Goal: Task Accomplishment & Management: Complete application form

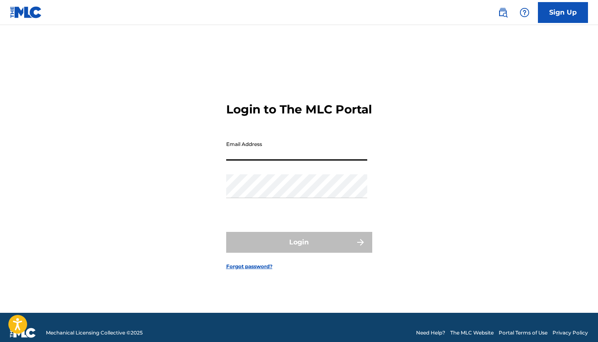
click at [243, 158] on input "Email Address" at bounding box center [296, 149] width 141 height 24
type input "[EMAIL_ADDRESS][DOMAIN_NAME]"
click at [299, 250] on button "Login" at bounding box center [299, 242] width 146 height 21
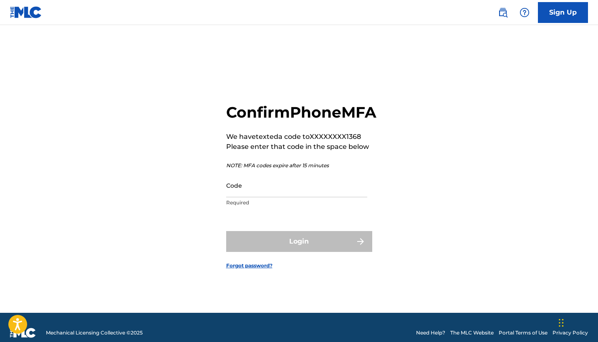
click at [259, 197] on input "Code" at bounding box center [296, 186] width 141 height 24
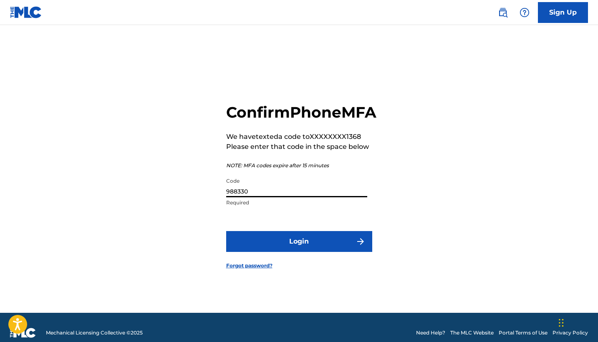
type input "988330"
click at [269, 248] on button "Login" at bounding box center [299, 241] width 146 height 21
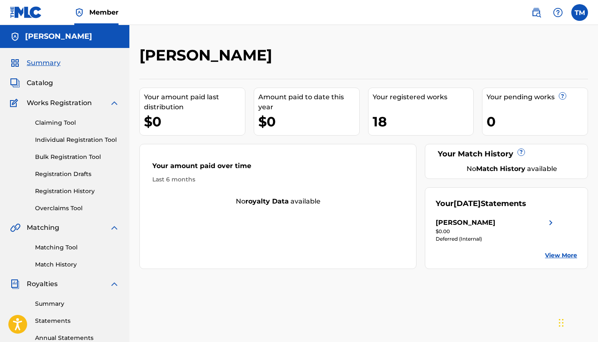
click at [343, 47] on div "[PERSON_NAME]" at bounding box center [312, 58] width 346 height 25
click at [556, 253] on link "View More" at bounding box center [561, 255] width 32 height 9
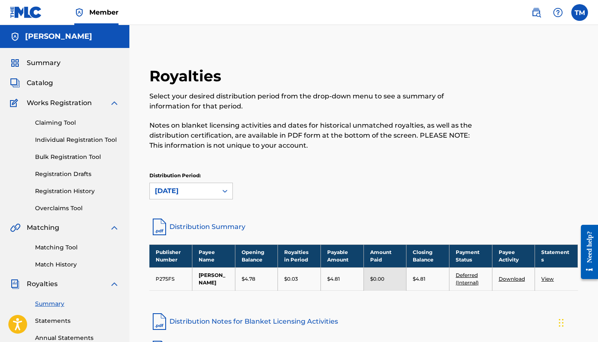
click at [64, 121] on link "Claiming Tool" at bounding box center [77, 123] width 84 height 9
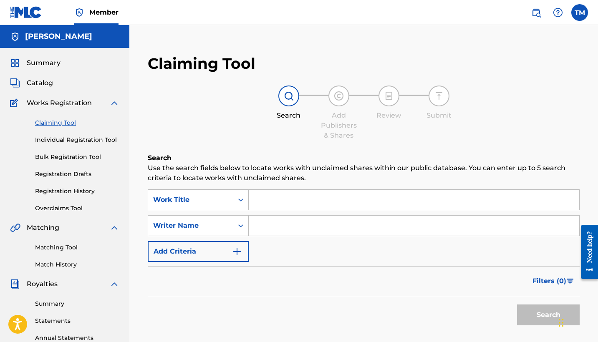
click at [286, 197] on input "Search Form" at bounding box center [414, 200] width 331 height 20
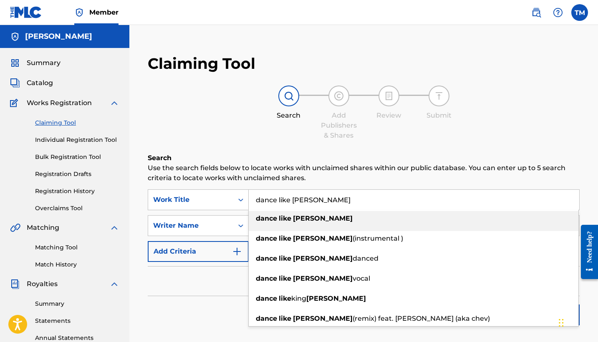
click at [288, 218] on strong "like" at bounding box center [285, 219] width 13 height 8
type input "dance like [PERSON_NAME]"
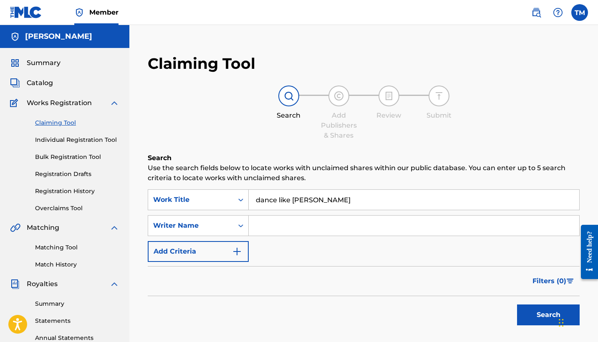
click at [538, 317] on button "Search" at bounding box center [548, 315] width 63 height 21
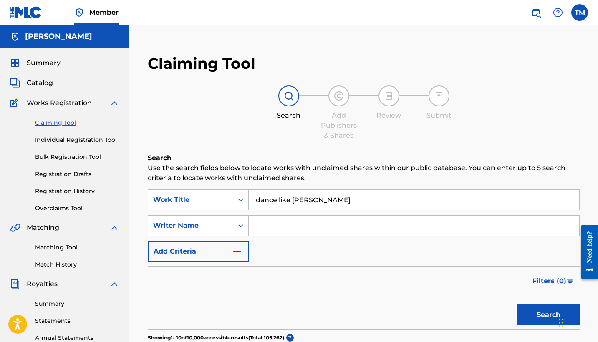
click at [523, 111] on div "Search Add Publishers & Shares Review Submit" at bounding box center [364, 113] width 432 height 55
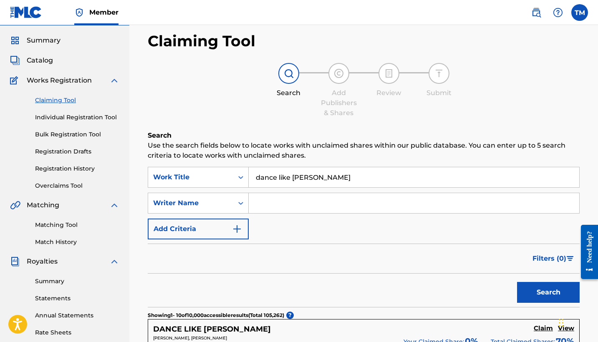
scroll to position [21, 0]
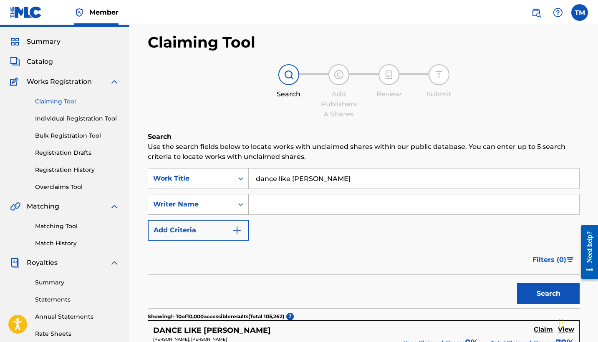
click at [241, 205] on icon "Search Form" at bounding box center [241, 204] width 8 height 8
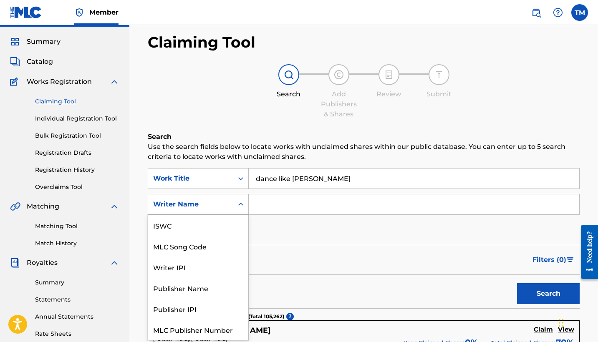
scroll to position [21, 0]
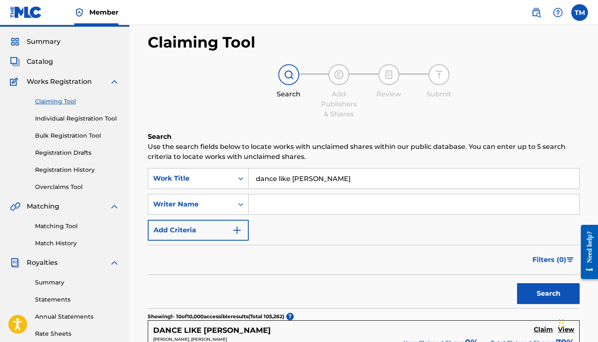
click at [241, 205] on icon "Search Form" at bounding box center [241, 204] width 8 height 8
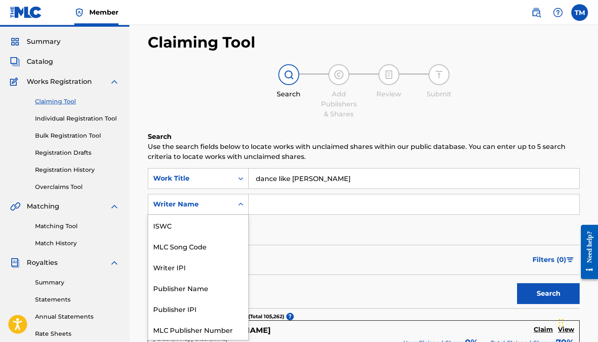
click at [240, 205] on icon "Search Form" at bounding box center [241, 204] width 8 height 8
click at [286, 236] on div "SearchWithCriteriae44c2f66-95af-42ad-ade5-d6018302a7f1 Work Title dance like [P…" at bounding box center [364, 204] width 432 height 73
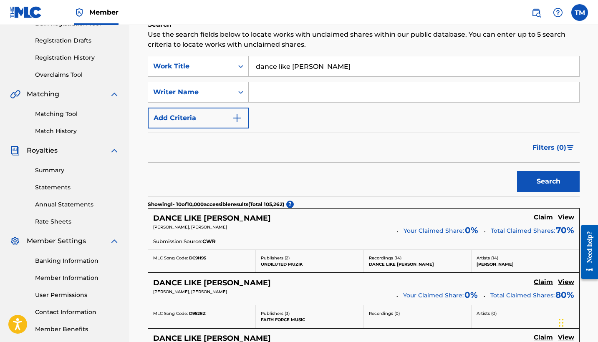
scroll to position [134, 0]
click at [239, 94] on icon "Search Form" at bounding box center [241, 92] width 8 height 8
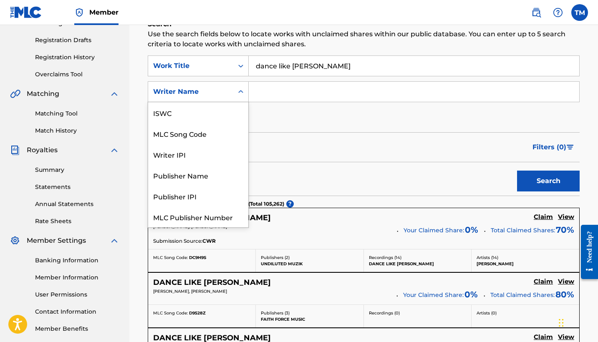
scroll to position [21, 0]
click at [204, 216] on div "Writer Name" at bounding box center [198, 217] width 100 height 21
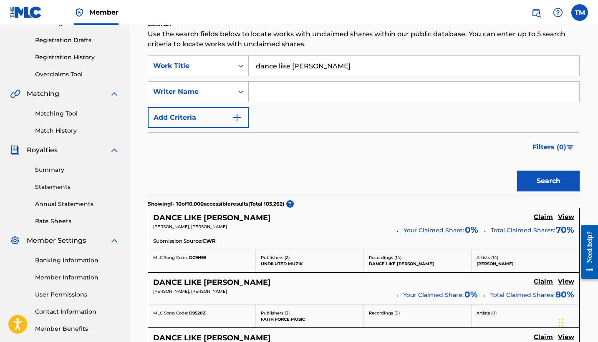
click at [296, 94] on input "Search Form" at bounding box center [414, 92] width 331 height 20
type input "[PERSON_NAME]"
click at [554, 182] on button "Search" at bounding box center [548, 181] width 63 height 21
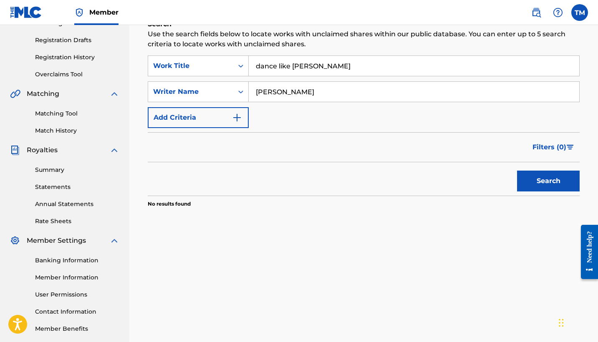
click at [336, 63] on input "dance like [PERSON_NAME]" at bounding box center [414, 66] width 331 height 20
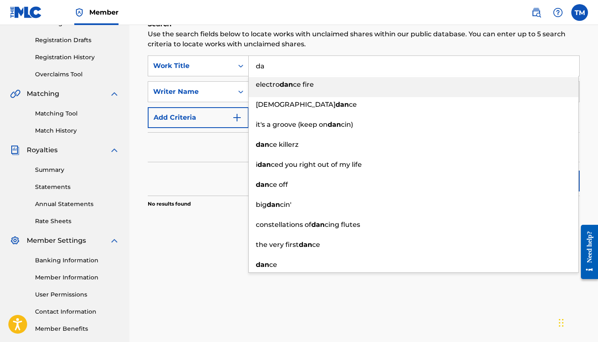
type input "d"
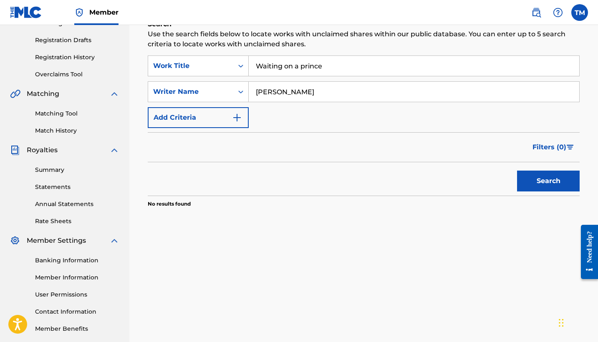
type input "Waiting on a prince"
click at [334, 88] on input "[PERSON_NAME]" at bounding box center [414, 92] width 331 height 20
type input "C"
type input "[PERSON_NAME]"
click at [533, 179] on button "Search" at bounding box center [548, 181] width 63 height 21
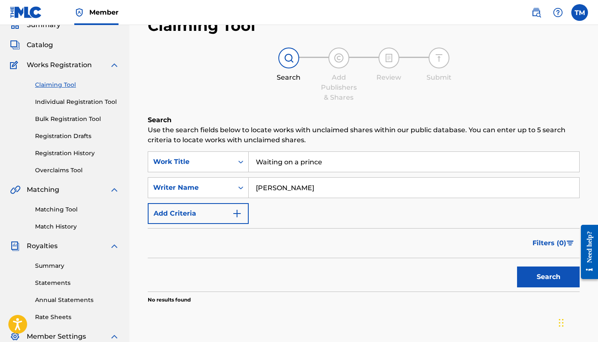
scroll to position [32, 0]
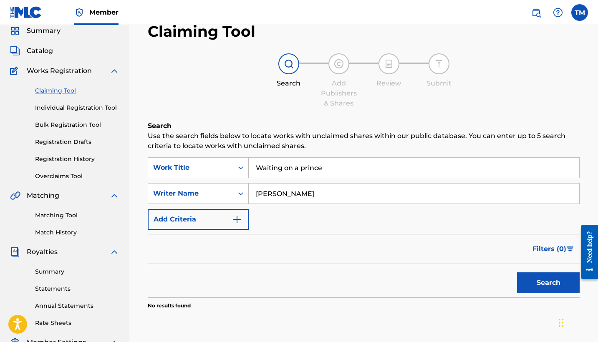
click at [71, 106] on link "Individual Registration Tool" at bounding box center [77, 108] width 84 height 9
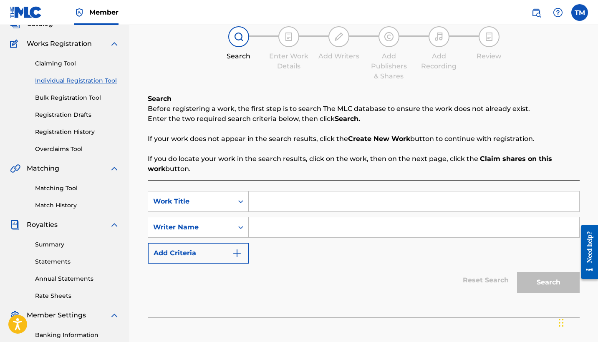
scroll to position [91, 0]
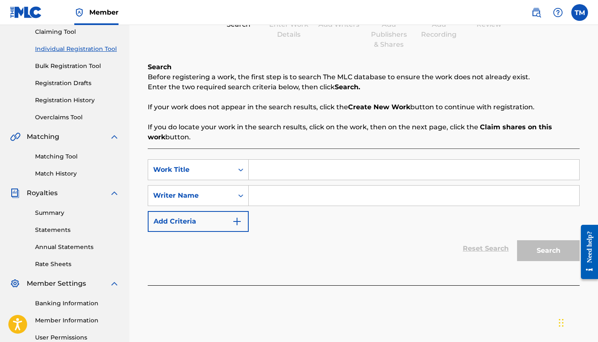
click at [297, 169] on input "Search Form" at bounding box center [414, 170] width 331 height 20
type input "Dance Like [PERSON_NAME]"
click at [303, 196] on input "Search Form" at bounding box center [414, 196] width 331 height 20
click at [240, 197] on icon "Search Form" at bounding box center [241, 196] width 8 height 8
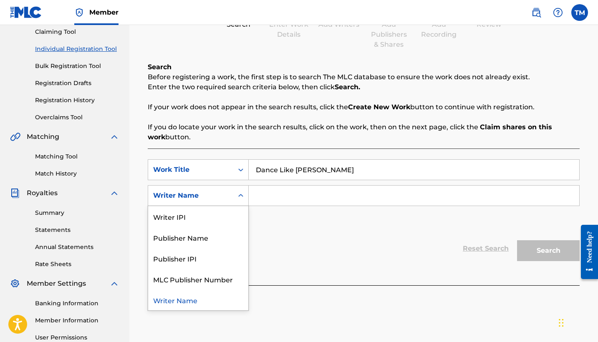
click at [240, 197] on icon "Search Form" at bounding box center [241, 196] width 8 height 8
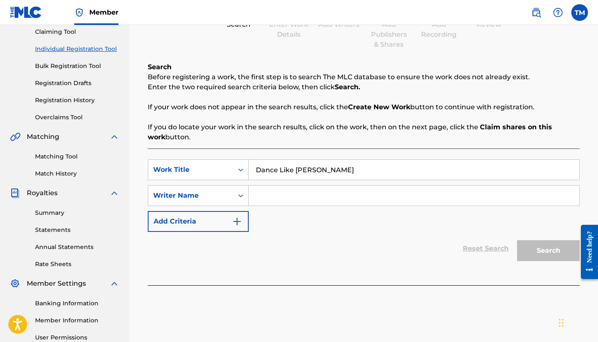
click at [273, 195] on input "Search Form" at bounding box center [414, 196] width 331 height 20
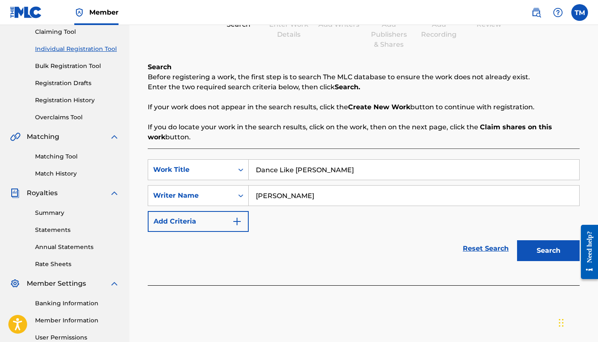
type input "[PERSON_NAME]"
click at [538, 243] on button "Search" at bounding box center [548, 250] width 63 height 21
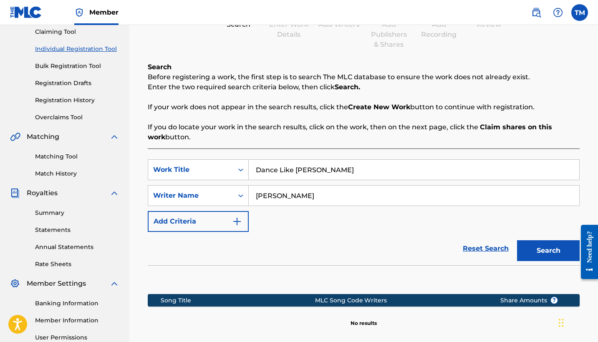
click at [427, 217] on div "SearchWithCriteriae44c2f66-95af-42ad-ade5-d6018302a7f1 Work Title Dance Like [P…" at bounding box center [364, 195] width 432 height 73
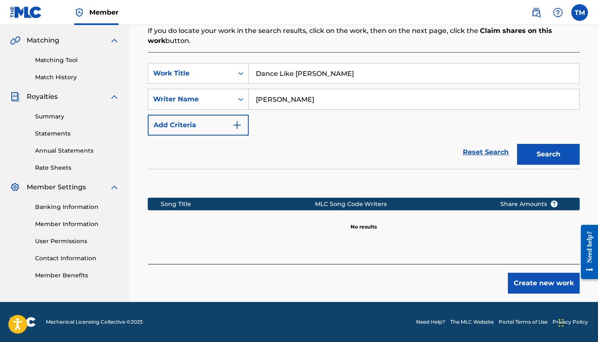
scroll to position [187, 0]
click at [536, 290] on button "Create new work" at bounding box center [544, 283] width 72 height 21
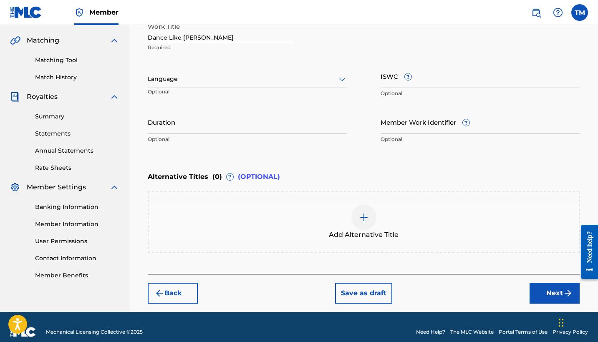
click at [252, 76] on div at bounding box center [248, 79] width 200 height 10
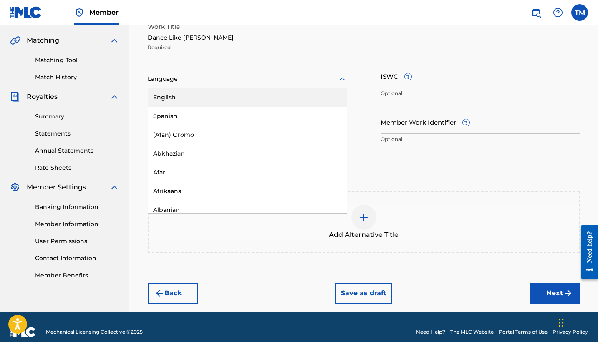
click at [248, 95] on div "English" at bounding box center [247, 97] width 199 height 19
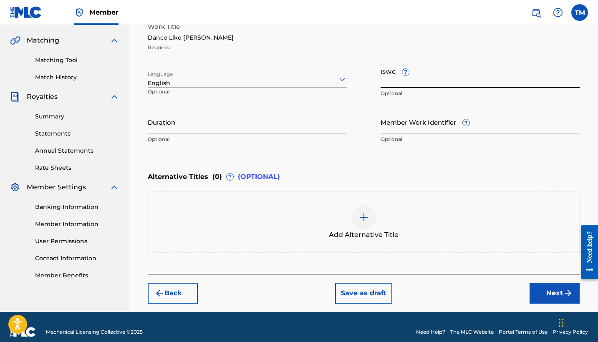
click at [426, 78] on input "ISWC ?" at bounding box center [481, 76] width 200 height 24
click at [414, 84] on input "ISWC ?" at bounding box center [481, 76] width 200 height 24
paste input "T3343995251"
type input "T3343995251"
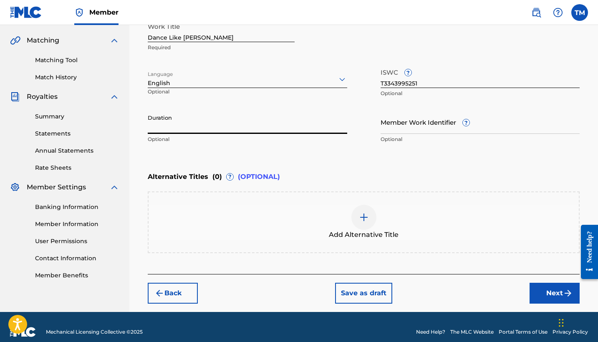
click at [315, 124] on input "Duration" at bounding box center [248, 122] width 200 height 24
type input "02:55"
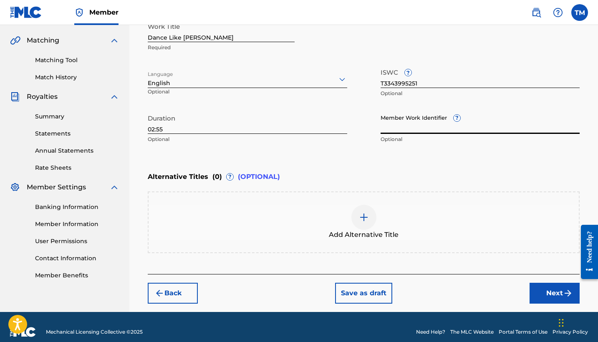
click at [409, 128] on input "Member Work Identifier ?" at bounding box center [481, 122] width 200 height 24
click at [452, 163] on div "Enter Work Details Enter work details for ‘ Dance Like [PERSON_NAME] ’ below. W…" at bounding box center [364, 67] width 432 height 202
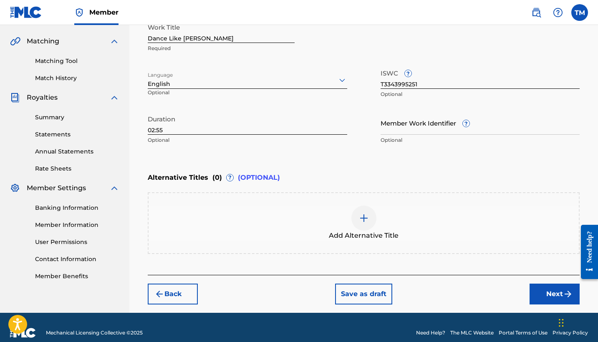
scroll to position [200, 0]
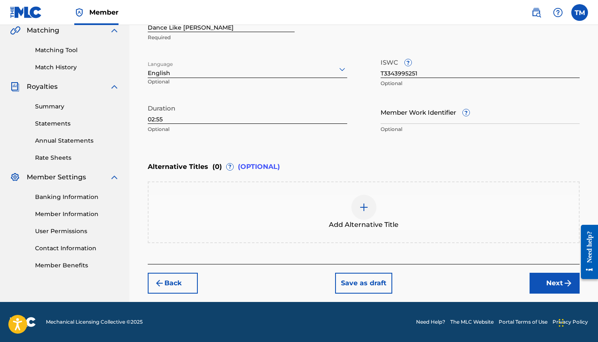
click at [555, 284] on button "Next" at bounding box center [555, 283] width 50 height 21
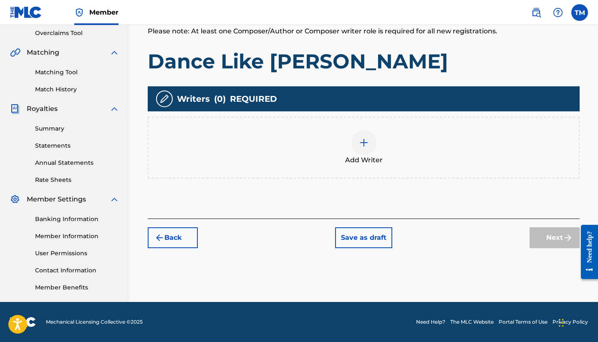
scroll to position [175, 0]
click at [363, 142] on img at bounding box center [364, 143] width 10 height 10
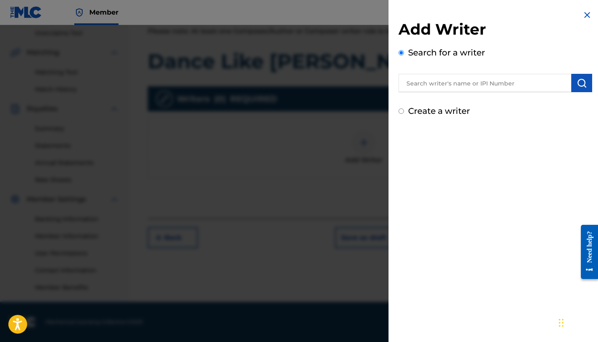
click at [425, 85] on input "text" at bounding box center [485, 83] width 173 height 18
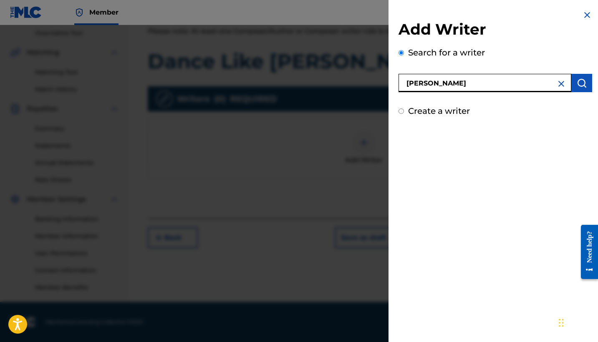
type input "[PERSON_NAME]"
click at [578, 80] on img "submit" at bounding box center [582, 83] width 10 height 10
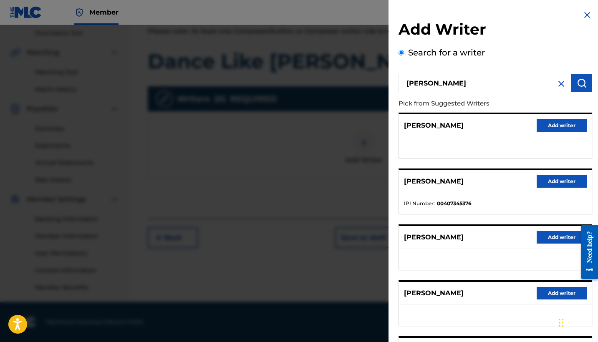
click at [556, 179] on button "Add writer" at bounding box center [562, 181] width 50 height 13
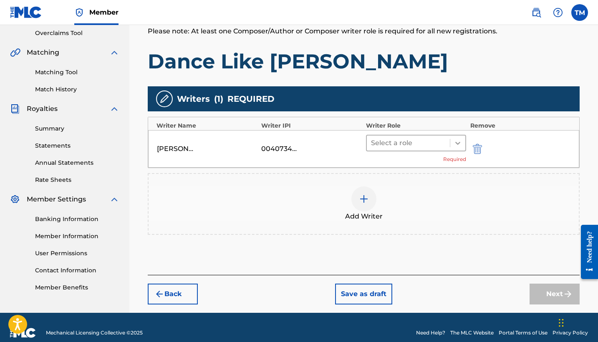
click at [460, 146] on icon at bounding box center [458, 143] width 8 height 8
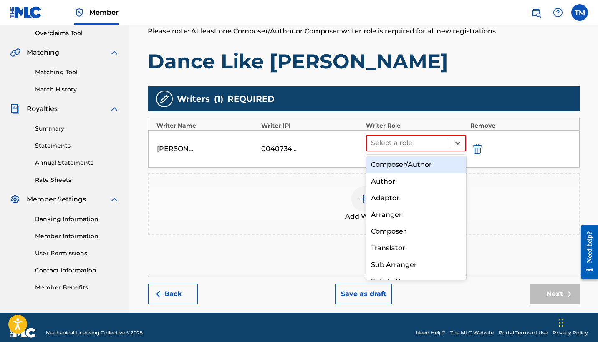
click at [441, 167] on div "Composer/Author" at bounding box center [416, 165] width 100 height 17
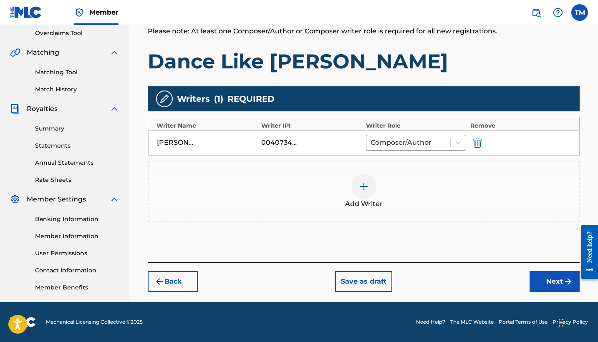
click at [363, 185] on img at bounding box center [364, 187] width 10 height 10
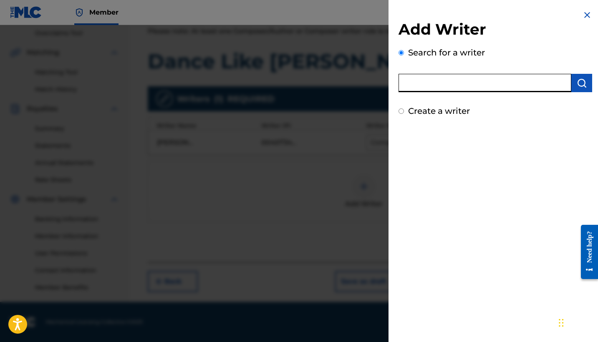
click at [427, 83] on input "text" at bounding box center [485, 83] width 173 height 18
type input "[PERSON_NAME]"
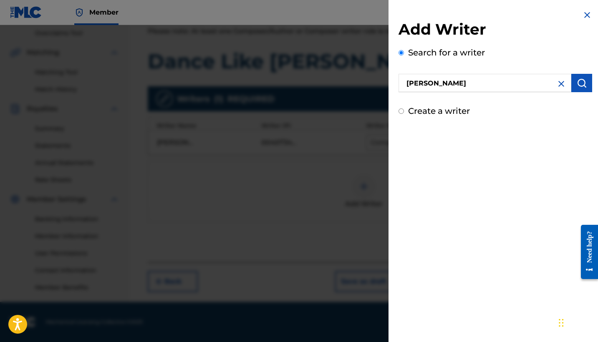
click at [579, 84] on img "submit" at bounding box center [582, 83] width 10 height 10
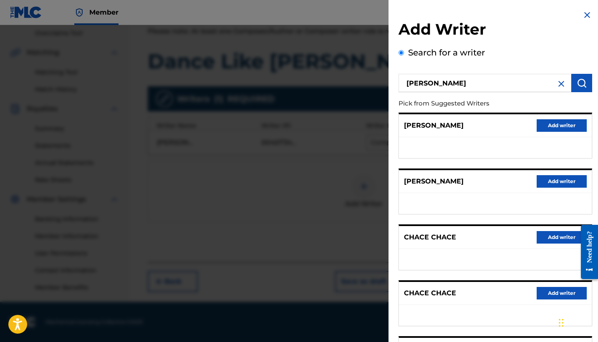
click at [594, 102] on div "Add Writer Search for a writer [PERSON_NAME] Pick from Suggested Writers [PERSO…" at bounding box center [496, 217] width 214 height 435
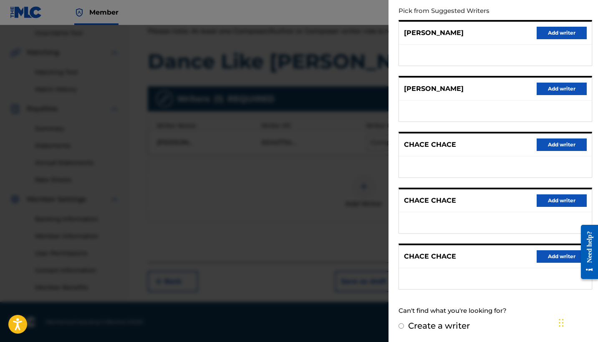
scroll to position [92, 0]
click at [403, 326] on input "Create a writer" at bounding box center [401, 326] width 5 height 5
radio input "false"
radio input "true"
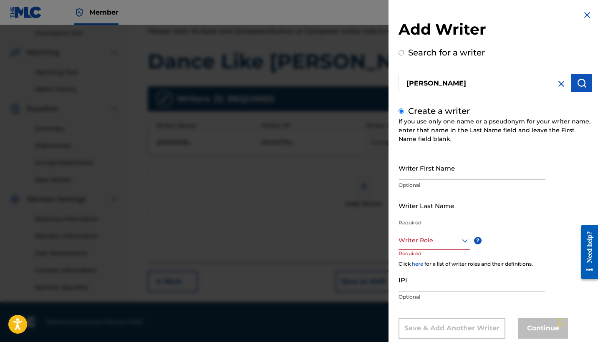
click at [447, 166] on input "Writer First Name" at bounding box center [472, 168] width 147 height 24
type input "Chace"
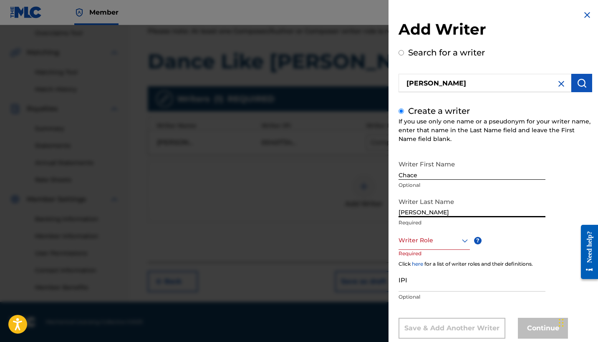
type input "[PERSON_NAME]"
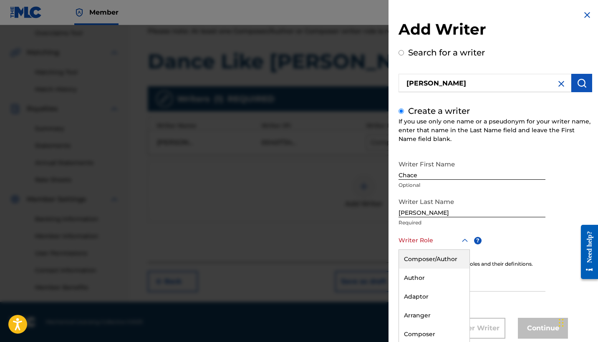
click at [463, 239] on div "Writer Role" at bounding box center [434, 240] width 71 height 19
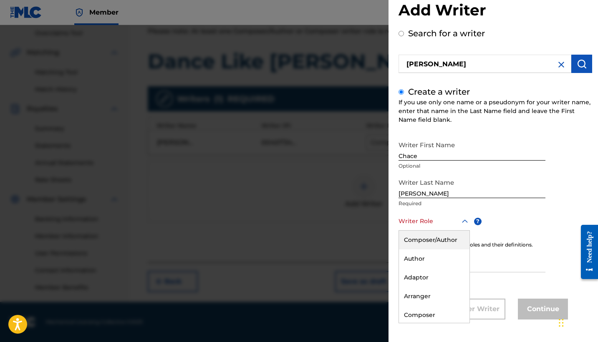
click at [447, 238] on div "Composer/Author" at bounding box center [434, 240] width 71 height 19
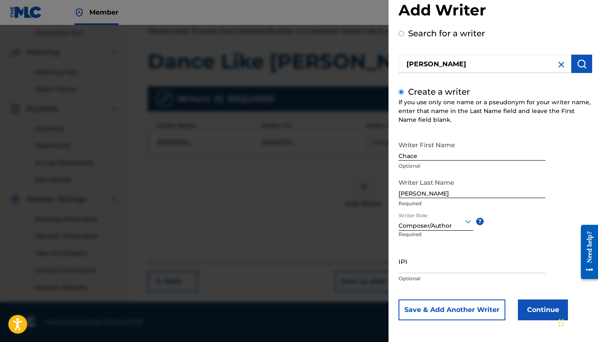
click at [495, 256] on input "IPI" at bounding box center [472, 262] width 147 height 24
click at [437, 263] on input "IPI" at bounding box center [472, 262] width 147 height 24
paste input "644060862"
type input "644060862"
click at [553, 247] on div "Writer First Name [PERSON_NAME] Optional Writer Last Name [PERSON_NAME] Require…" at bounding box center [496, 229] width 194 height 184
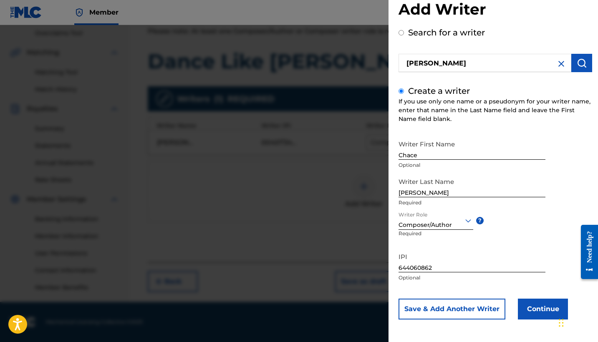
scroll to position [20, 0]
click at [542, 310] on button "Continue" at bounding box center [543, 309] width 50 height 21
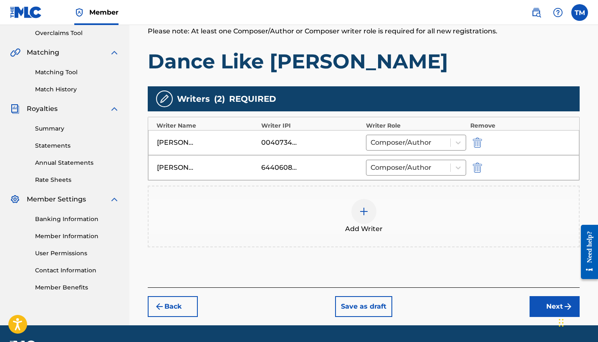
click at [219, 211] on div "Add Writer" at bounding box center [364, 216] width 430 height 35
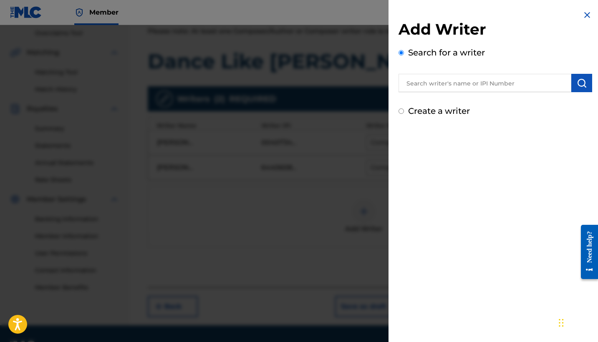
click at [585, 15] on img at bounding box center [587, 15] width 10 height 10
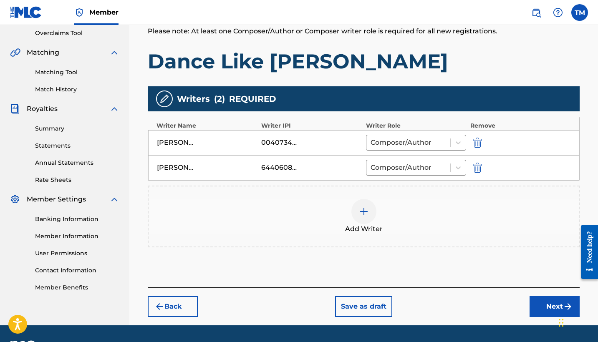
click at [585, 174] on div "Register Work Search Enter Work Details Add Writers Add Publishers & Shares Add…" at bounding box center [363, 98] width 449 height 455
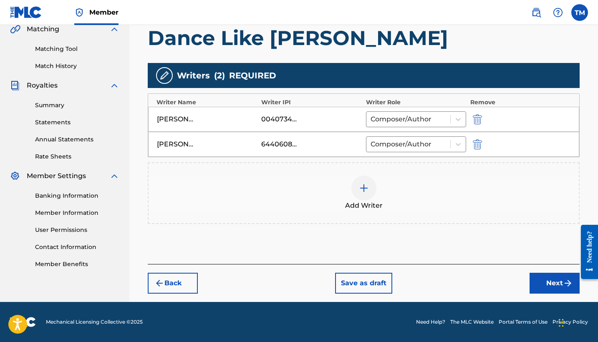
click at [549, 284] on button "Next" at bounding box center [555, 283] width 50 height 21
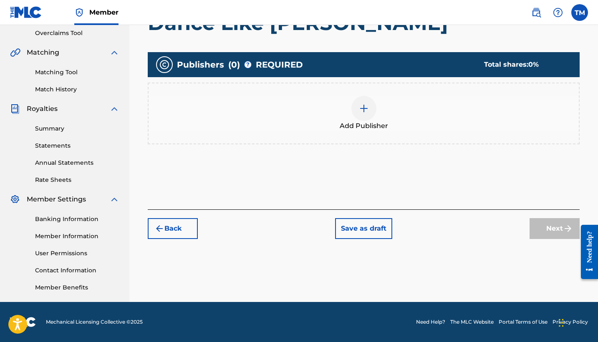
click at [361, 106] on img at bounding box center [364, 109] width 10 height 10
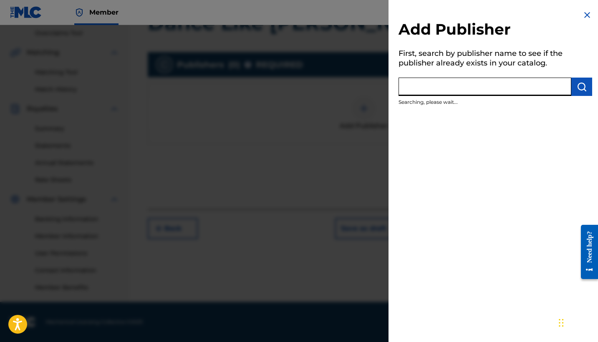
click at [421, 89] on input "text" at bounding box center [485, 87] width 173 height 18
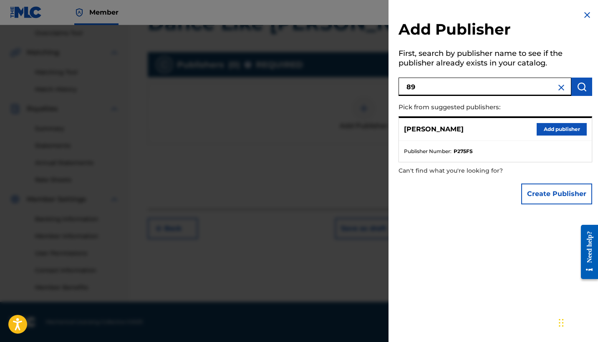
type input "89"
click at [546, 128] on button "Add publisher" at bounding box center [562, 129] width 50 height 13
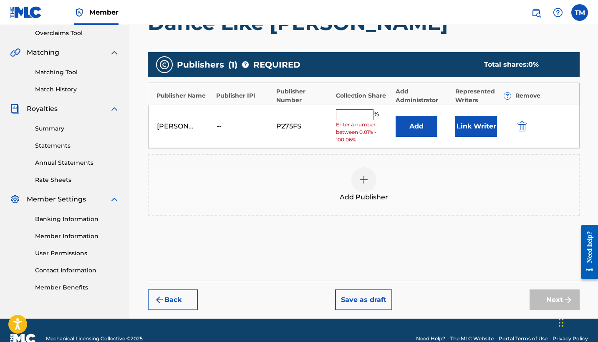
click at [361, 116] on input "text" at bounding box center [355, 114] width 38 height 11
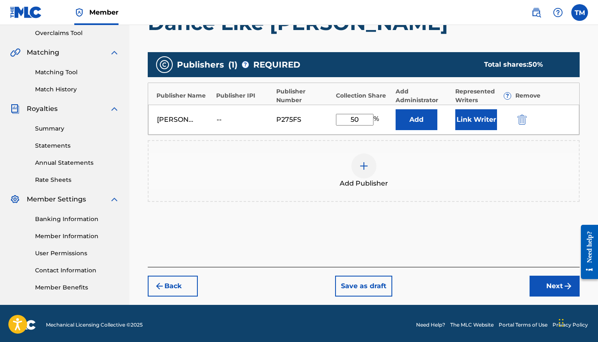
type input "50"
click at [476, 118] on button "Link Writer" at bounding box center [476, 119] width 42 height 21
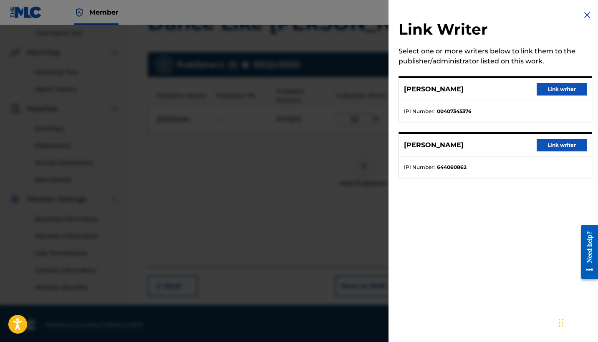
click at [544, 86] on button "Link writer" at bounding box center [562, 89] width 50 height 13
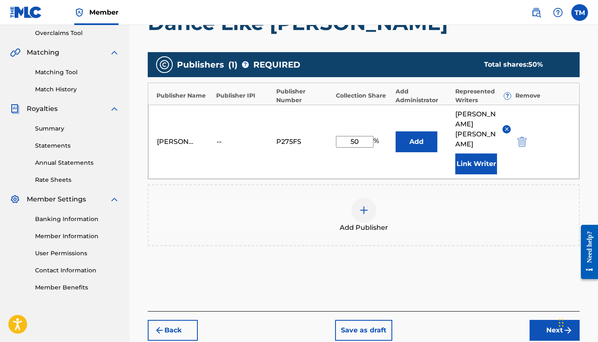
click at [547, 320] on button "Next" at bounding box center [555, 330] width 50 height 21
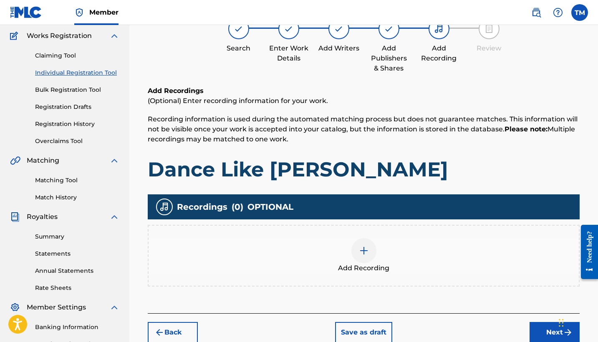
scroll to position [38, 0]
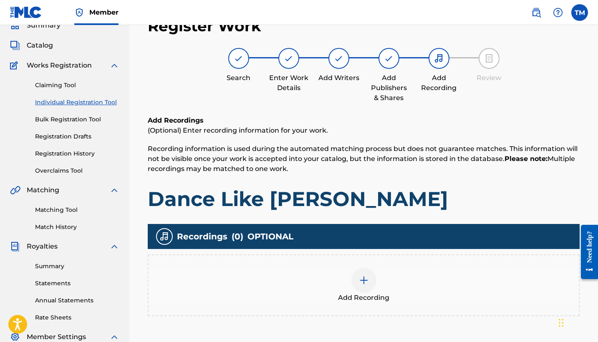
click at [456, 200] on h1 "Dance Like [PERSON_NAME]" at bounding box center [364, 199] width 432 height 25
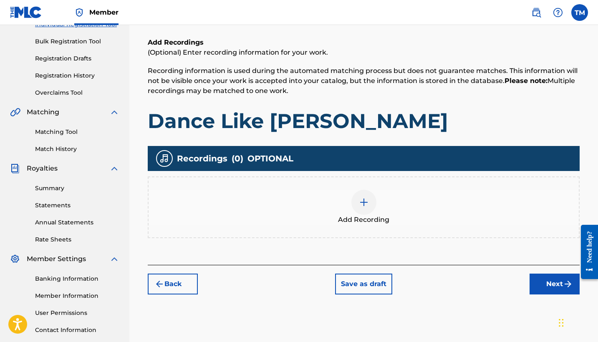
scroll to position [163, 0]
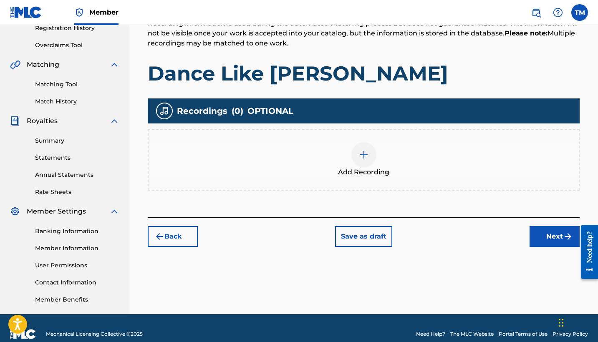
click at [359, 150] on img at bounding box center [364, 155] width 10 height 10
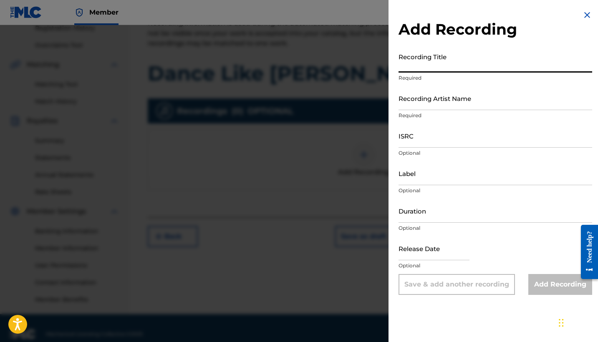
click at [410, 69] on input "Recording Title" at bounding box center [496, 61] width 194 height 24
type input "Dance Like [PERSON_NAME]"
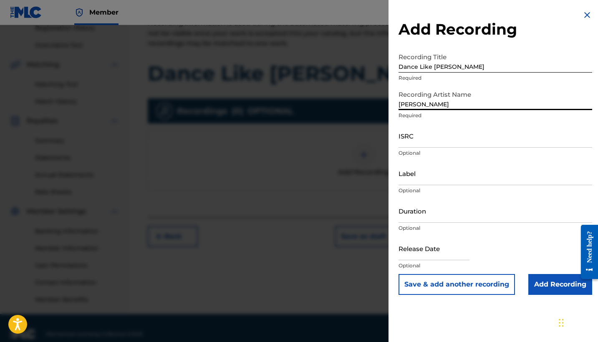
type input "[PERSON_NAME]"
click at [415, 140] on input "ISRC" at bounding box center [496, 136] width 194 height 24
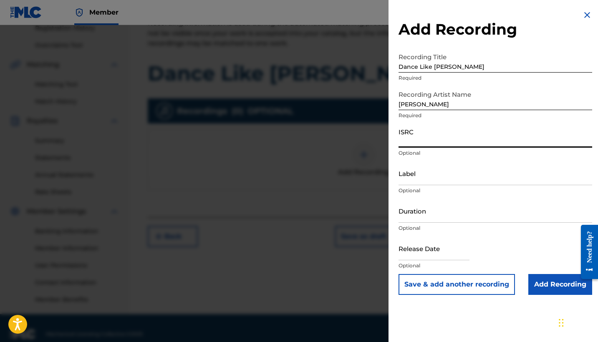
click at [426, 137] on input "ISRC" at bounding box center [496, 136] width 194 height 24
paste input "QZWFF2566484"
type input "QZWFF2566484"
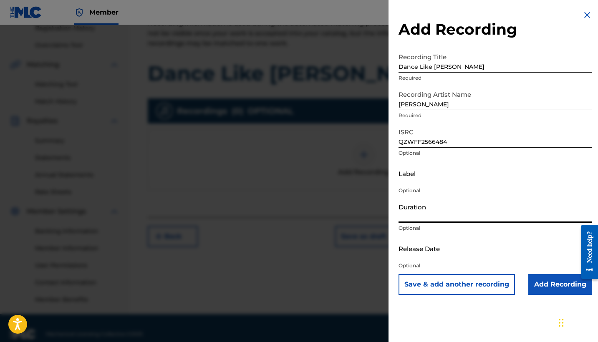
click at [490, 212] on input "Duration" at bounding box center [496, 211] width 194 height 24
type input "02:55"
click at [470, 258] on input "text" at bounding box center [434, 249] width 71 height 24
select select "7"
select select "2025"
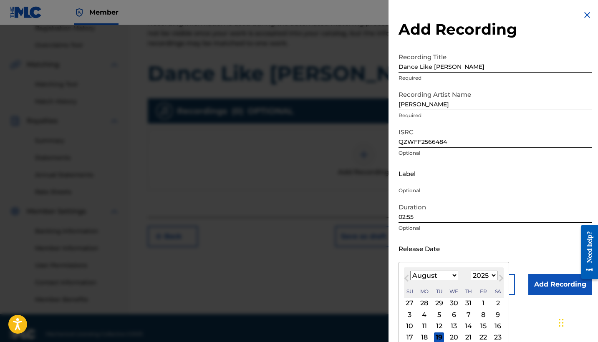
click at [438, 324] on div "12" at bounding box center [439, 326] width 10 height 10
type input "[DATE]"
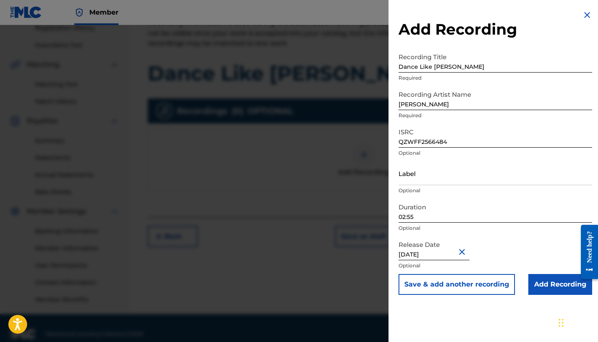
click at [544, 284] on input "Add Recording" at bounding box center [560, 284] width 64 height 21
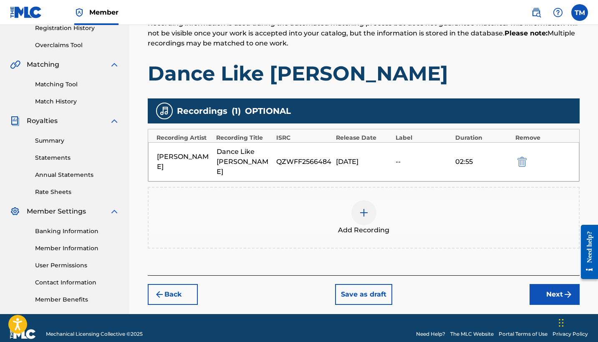
click at [505, 213] on div "Add Recording" at bounding box center [364, 217] width 430 height 35
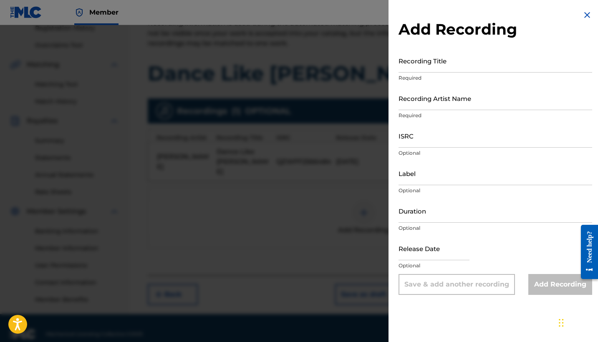
click at [583, 18] on img at bounding box center [587, 15] width 10 height 10
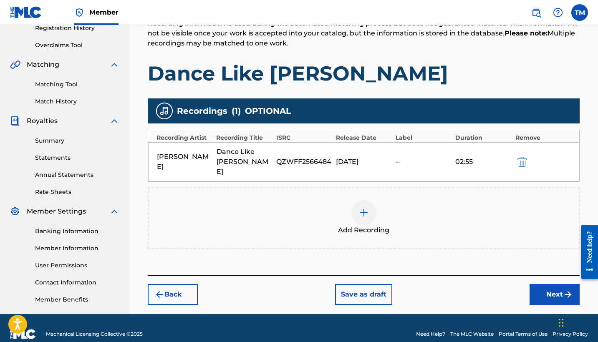
click at [548, 284] on button "Next" at bounding box center [555, 294] width 50 height 21
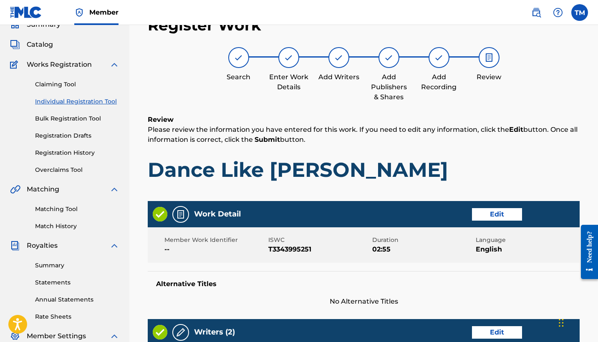
scroll to position [38, 0]
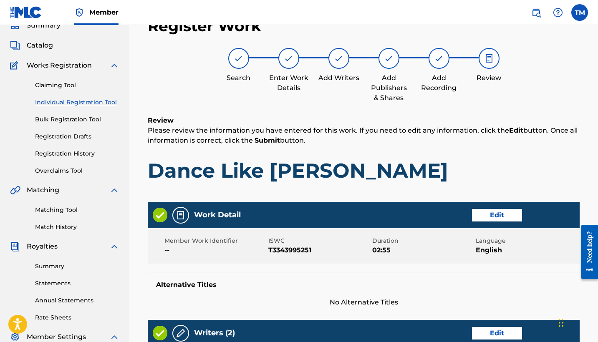
click at [533, 160] on h1 "Dance Like [PERSON_NAME]" at bounding box center [364, 170] width 432 height 25
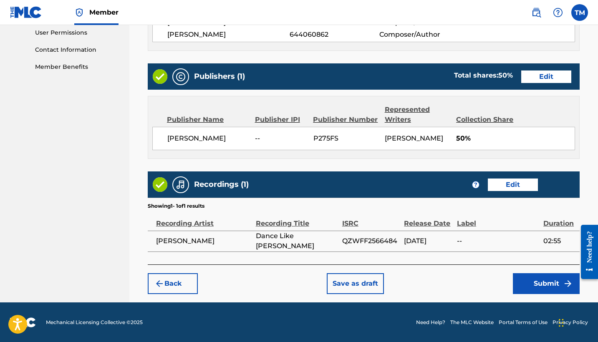
scroll to position [396, 0]
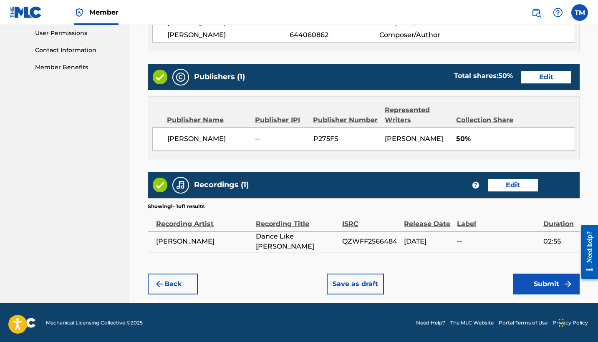
click at [540, 281] on button "Submit" at bounding box center [546, 284] width 67 height 21
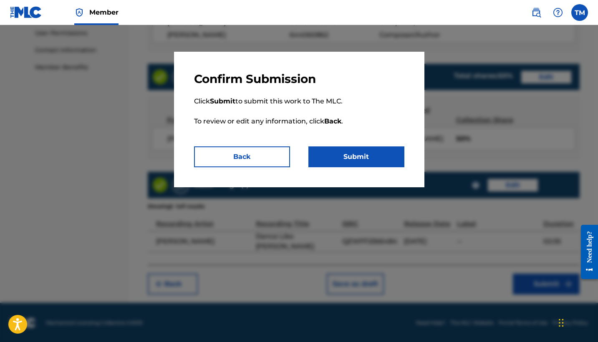
click at [343, 156] on button "Submit" at bounding box center [356, 157] width 96 height 21
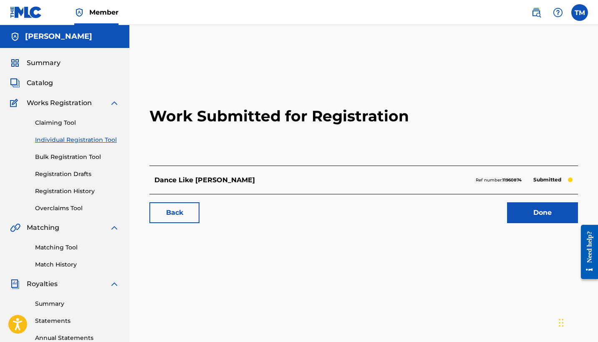
click at [83, 136] on link "Individual Registration Tool" at bounding box center [77, 140] width 84 height 9
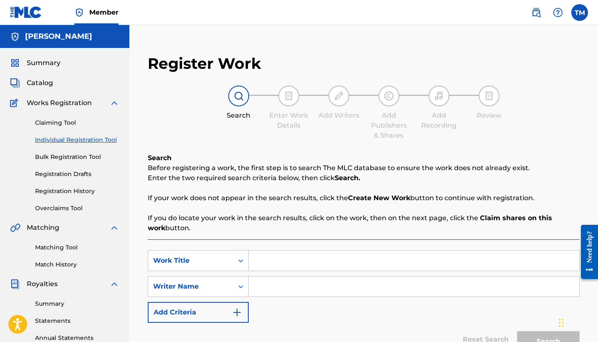
click at [364, 192] on div "Search Before registering a work, the first step is to search The MLC database …" at bounding box center [364, 193] width 432 height 80
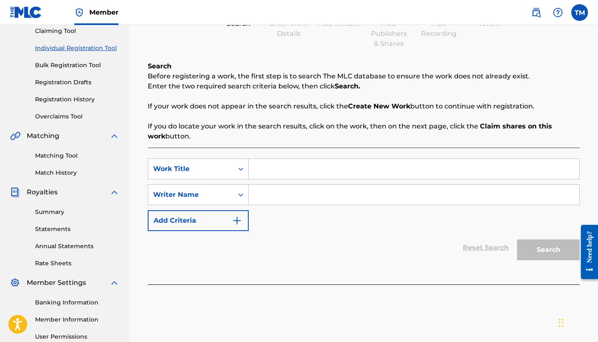
scroll to position [96, 0]
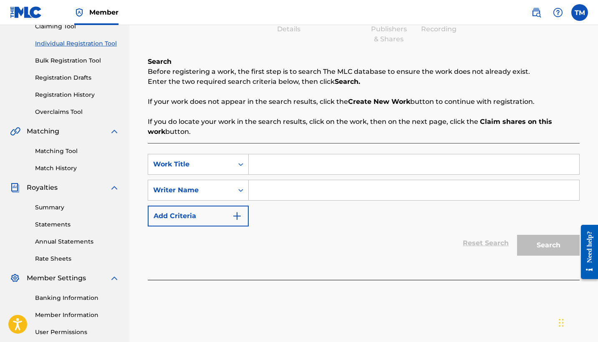
click at [332, 163] on input "Search Form" at bounding box center [414, 164] width 331 height 20
type input "Waiting on a Prince"
click at [335, 193] on input "Search Form" at bounding box center [414, 190] width 331 height 20
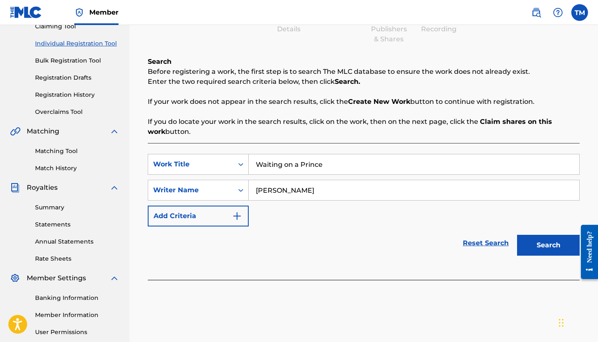
type input "[PERSON_NAME]"
click at [547, 246] on button "Search" at bounding box center [548, 245] width 63 height 21
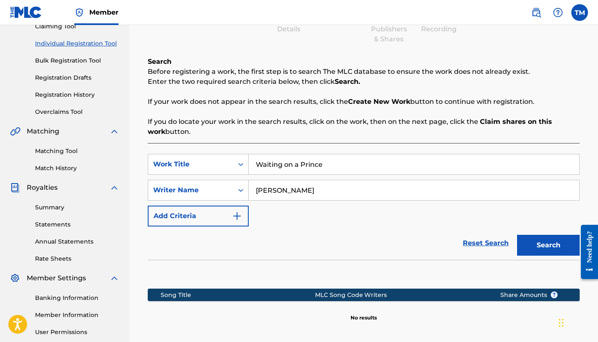
click at [407, 253] on div "Reset Search Search" at bounding box center [364, 243] width 432 height 33
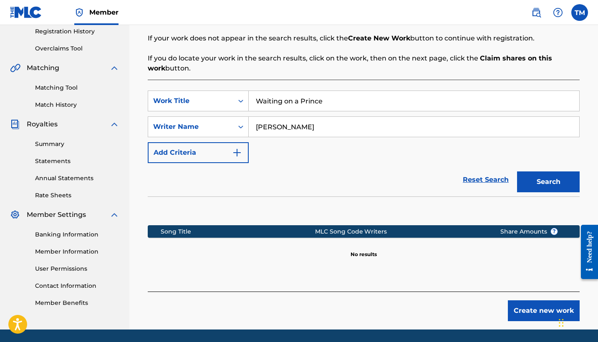
scroll to position [190, 0]
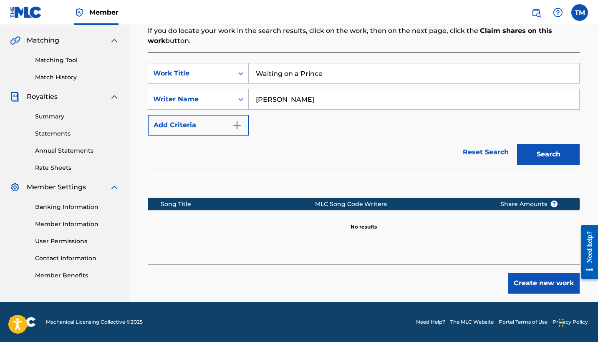
click at [535, 277] on button "Create new work" at bounding box center [544, 283] width 72 height 21
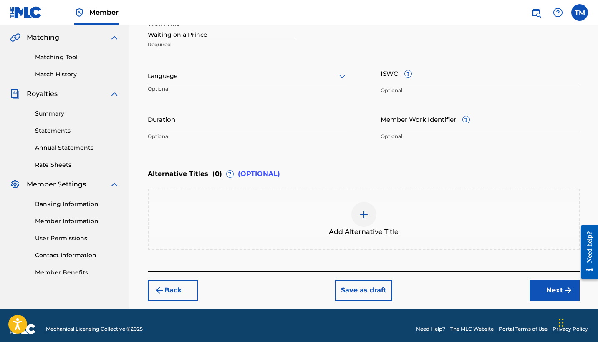
click at [251, 78] on div at bounding box center [248, 76] width 200 height 10
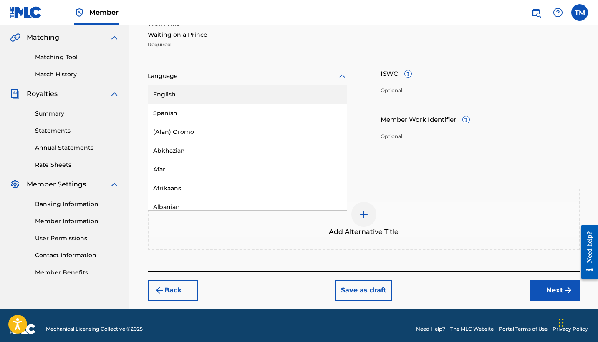
click at [248, 91] on div "English" at bounding box center [247, 94] width 199 height 19
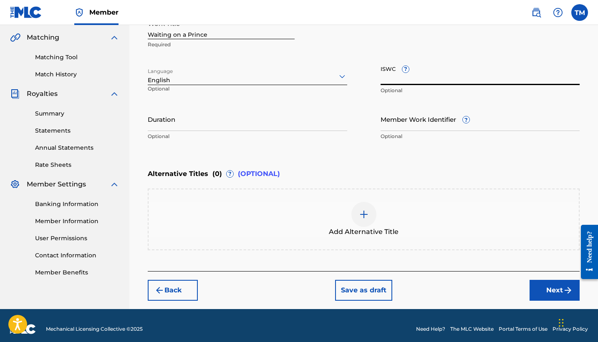
click at [388, 78] on input "ISWC ?" at bounding box center [481, 73] width 200 height 24
click at [398, 76] on input "ISWC ?" at bounding box center [481, 73] width 200 height 24
paste input "T3179990393"
type input "T3179990393"
click at [295, 120] on input "Duration" at bounding box center [248, 119] width 200 height 24
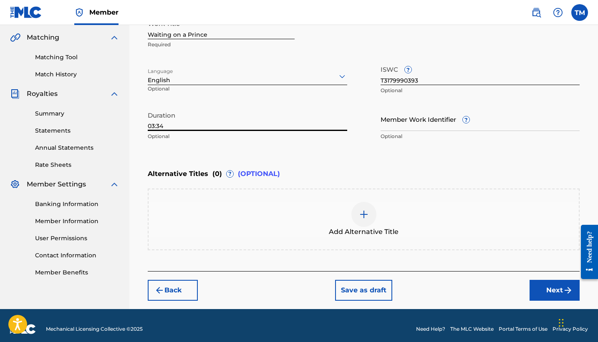
type input "03:34"
click at [548, 288] on button "Next" at bounding box center [555, 290] width 50 height 21
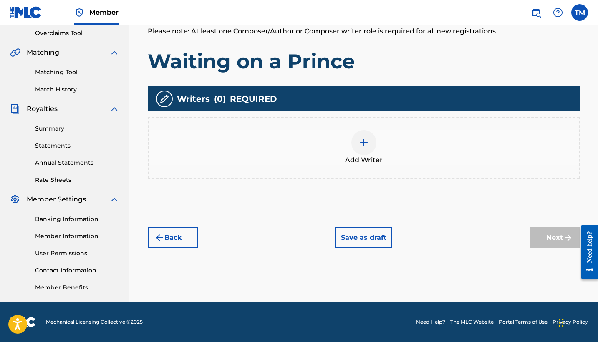
scroll to position [175, 0]
click at [361, 141] on img at bounding box center [364, 143] width 10 height 10
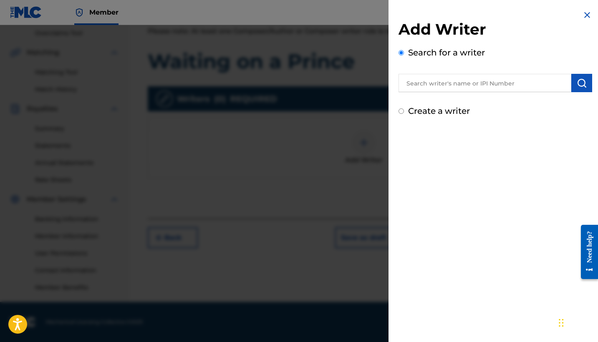
click at [427, 84] on input "text" at bounding box center [485, 83] width 173 height 18
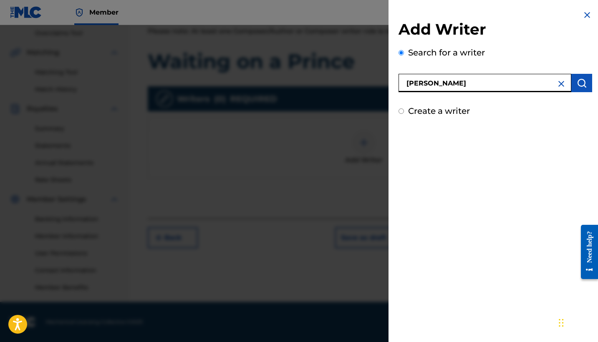
type input "[PERSON_NAME]"
click at [578, 85] on img "submit" at bounding box center [582, 83] width 10 height 10
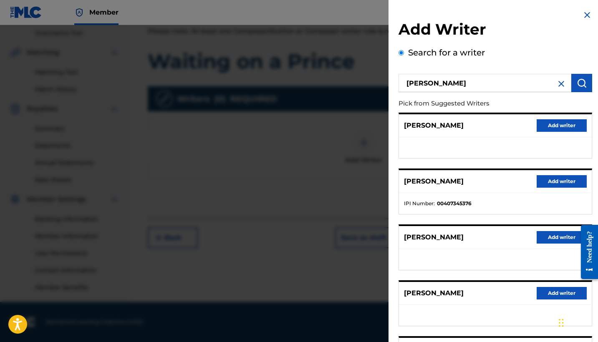
click at [564, 178] on button "Add writer" at bounding box center [562, 181] width 50 height 13
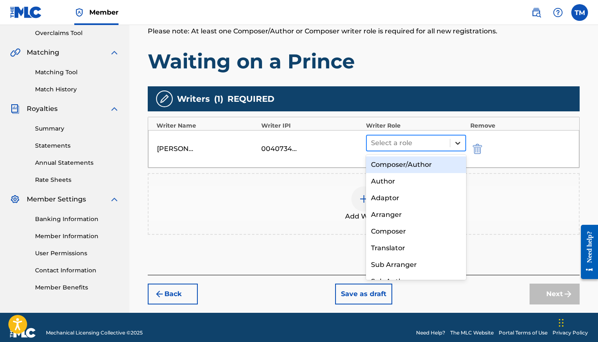
click at [457, 141] on icon at bounding box center [458, 143] width 8 height 8
click at [435, 160] on div "Composer/Author" at bounding box center [416, 165] width 100 height 17
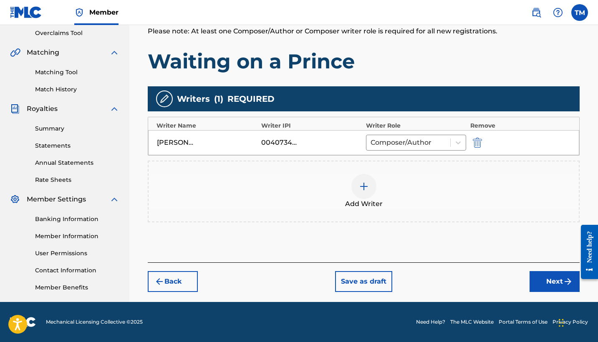
click at [364, 183] on img at bounding box center [364, 187] width 10 height 10
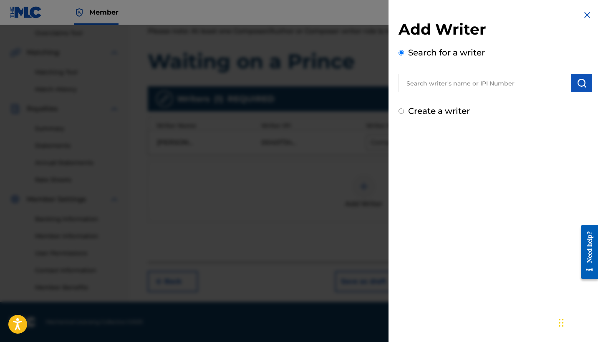
click at [441, 87] on input "text" at bounding box center [485, 83] width 173 height 18
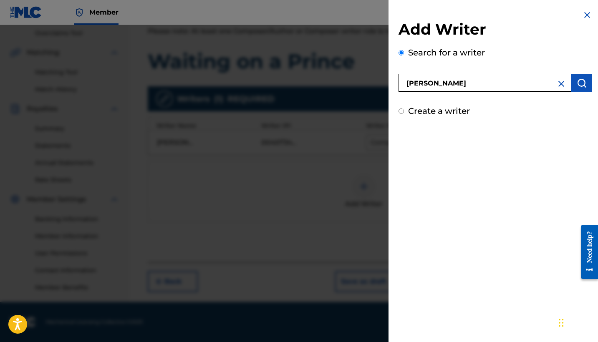
type input "[PERSON_NAME]"
click at [579, 87] on img "submit" at bounding box center [582, 83] width 10 height 10
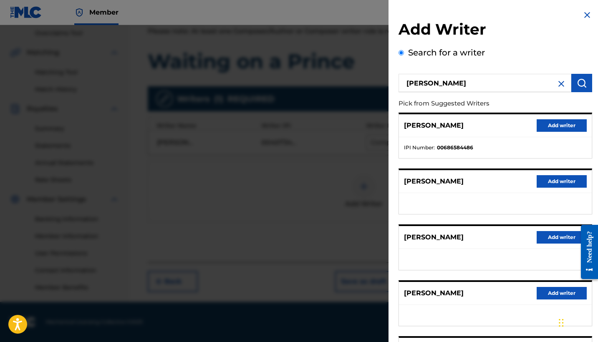
click at [559, 130] on button "Add writer" at bounding box center [562, 125] width 50 height 13
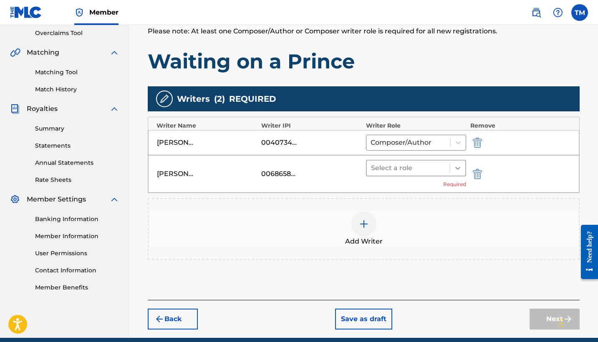
click at [455, 168] on icon at bounding box center [458, 168] width 8 height 8
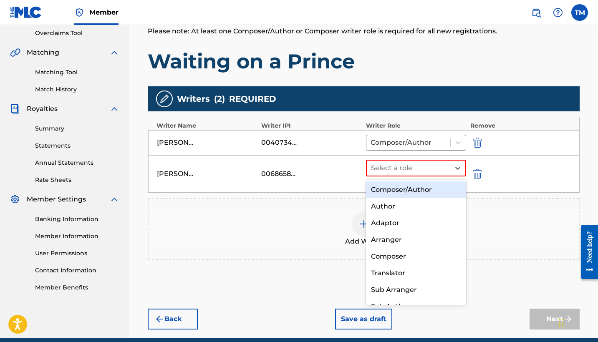
click at [425, 187] on div "Composer/Author" at bounding box center [416, 190] width 100 height 17
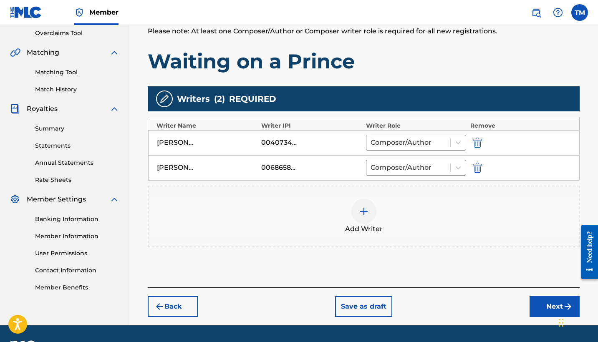
click at [359, 212] on img at bounding box center [364, 212] width 10 height 10
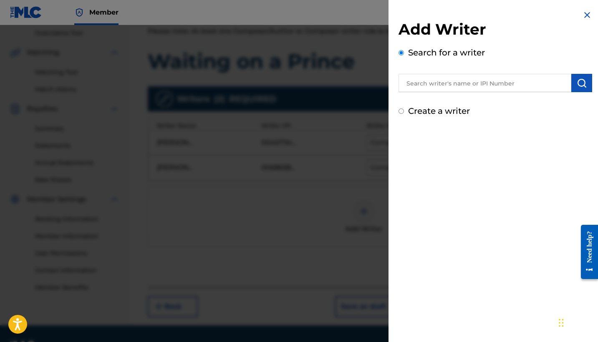
click at [425, 90] on input "text" at bounding box center [485, 83] width 173 height 18
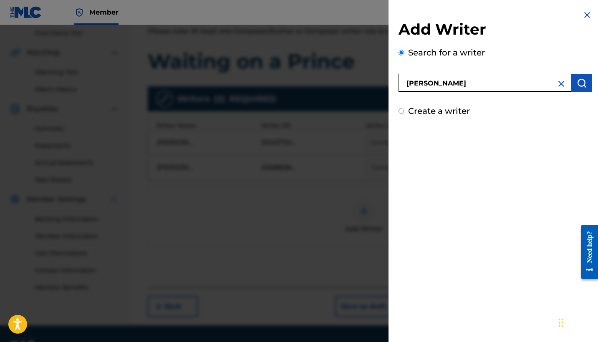
type input "[PERSON_NAME]"
click at [581, 82] on img "submit" at bounding box center [582, 83] width 10 height 10
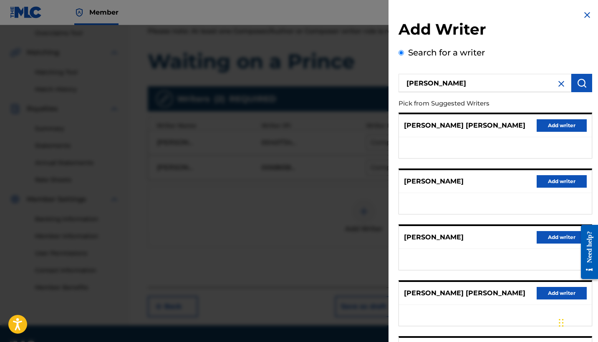
click at [593, 106] on div "Add Writer Search for a writer [PERSON_NAME] Pick from Suggested Writers [PERSO…" at bounding box center [496, 217] width 214 height 435
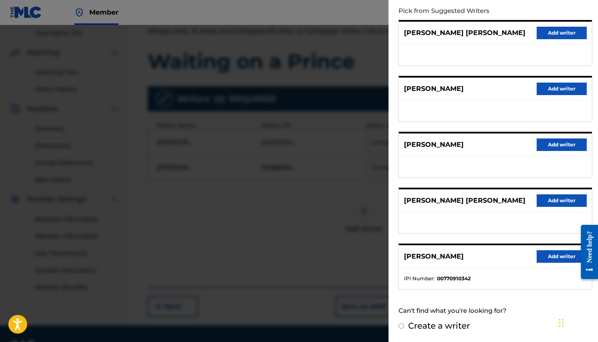
scroll to position [92, 0]
click at [551, 256] on button "Add writer" at bounding box center [562, 257] width 50 height 13
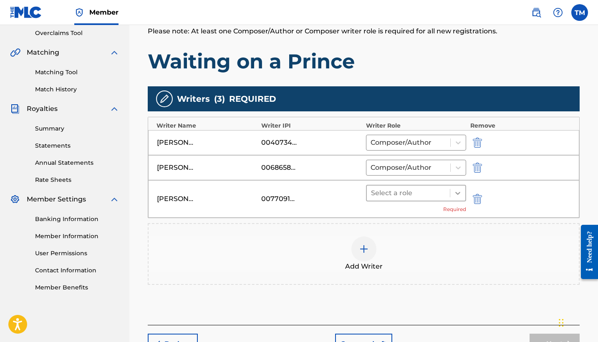
click at [456, 190] on icon at bounding box center [458, 193] width 8 height 8
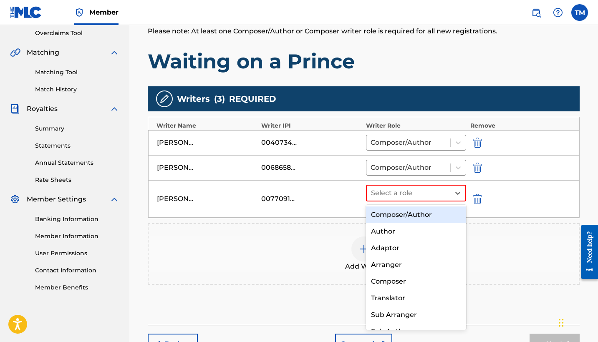
click at [442, 213] on div "Composer/Author" at bounding box center [416, 215] width 100 height 17
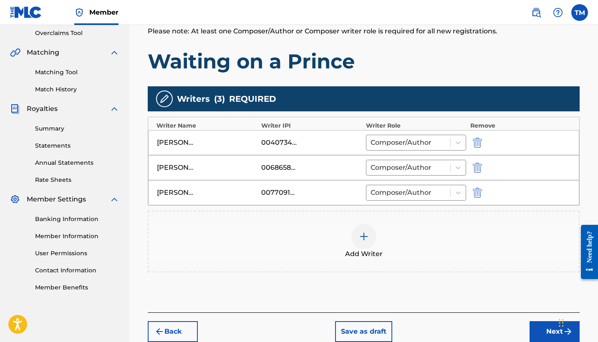
click at [554, 330] on button "Next" at bounding box center [555, 331] width 50 height 21
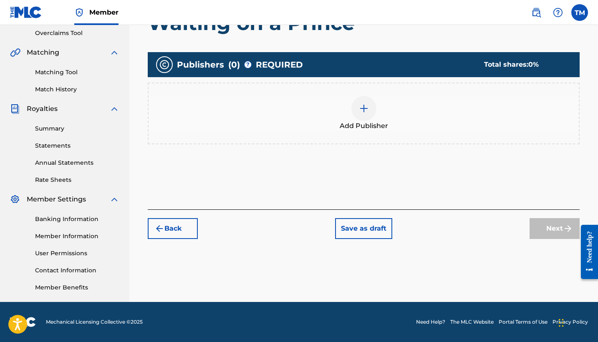
scroll to position [38, 0]
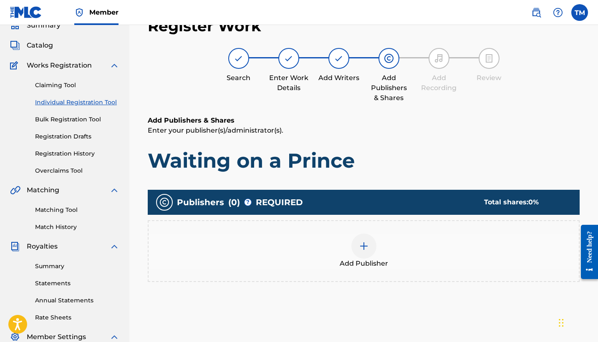
click at [361, 251] on div at bounding box center [363, 246] width 25 height 25
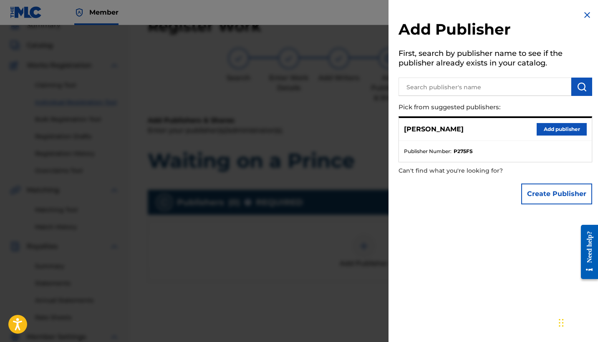
click at [546, 126] on button "Add publisher" at bounding box center [562, 129] width 50 height 13
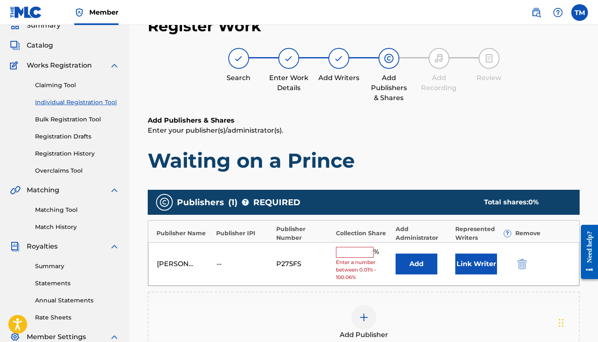
click at [360, 253] on input "text" at bounding box center [355, 252] width 38 height 11
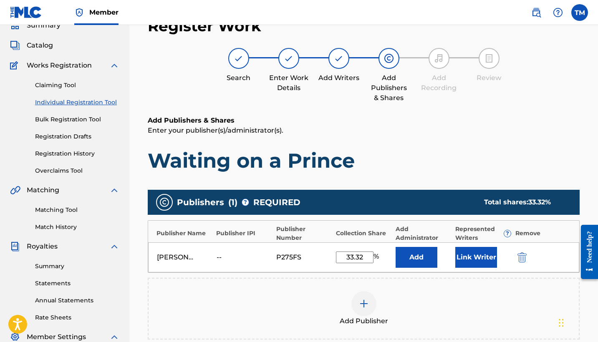
type input "33.32"
click at [464, 254] on button "Link Writer" at bounding box center [476, 257] width 42 height 21
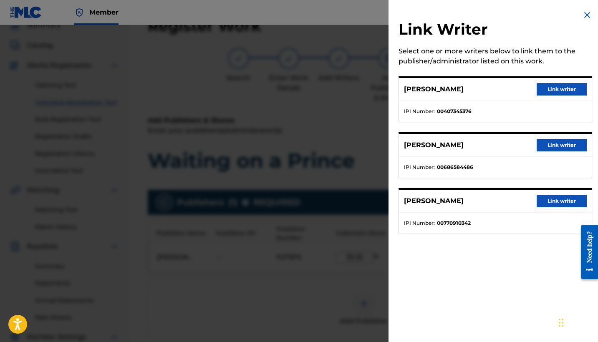
click at [546, 89] on button "Link writer" at bounding box center [562, 89] width 50 height 13
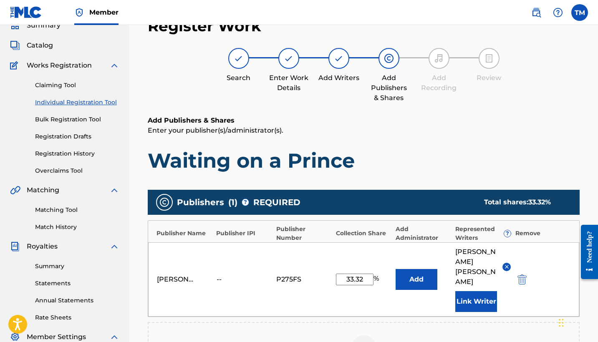
click at [365, 342] on img at bounding box center [364, 348] width 10 height 10
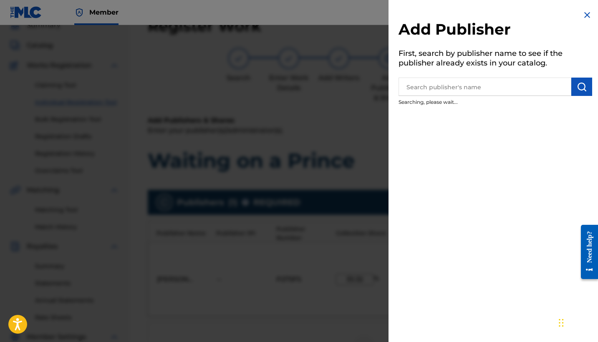
click at [498, 89] on input "text" at bounding box center [485, 87] width 173 height 18
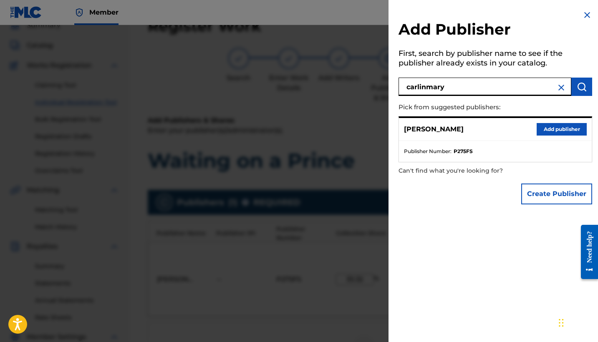
type input "carlinmary"
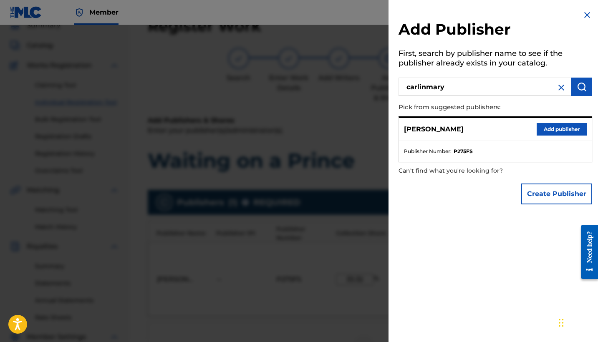
click at [578, 83] on img "submit" at bounding box center [582, 87] width 10 height 10
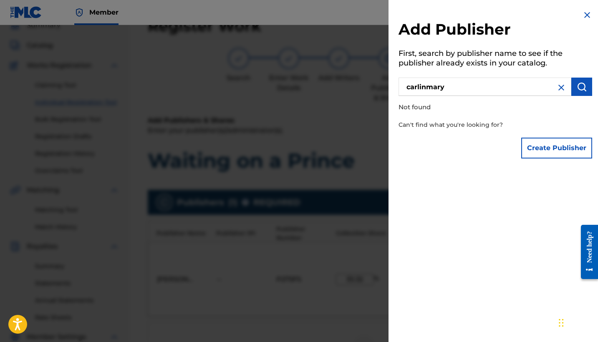
click at [558, 88] on img at bounding box center [561, 88] width 10 height 10
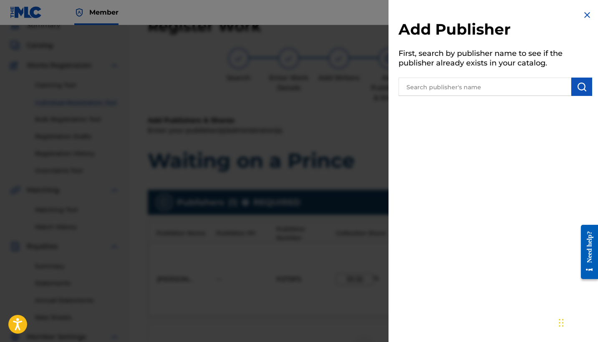
click at [521, 87] on input "text" at bounding box center [485, 87] width 173 height 18
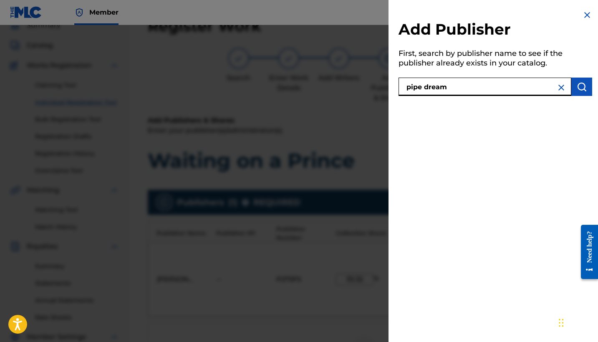
type input "pipe dream"
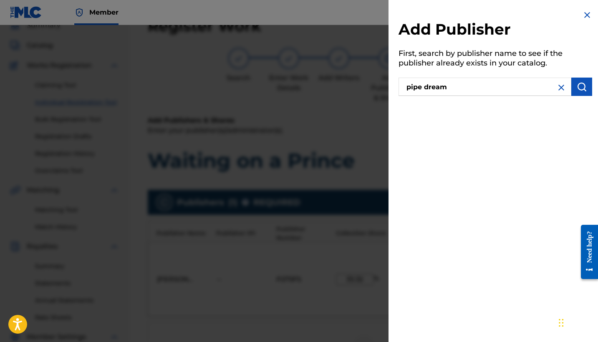
click at [585, 86] on button "submit" at bounding box center [581, 87] width 21 height 18
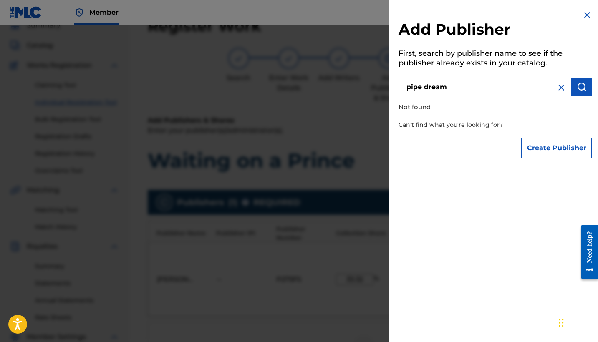
click at [346, 14] on nav "Member TM TM [PERSON_NAME] [EMAIL_ADDRESS][DOMAIN_NAME] Notification Preference…" at bounding box center [299, 12] width 598 height 25
click at [582, 14] on img at bounding box center [587, 15] width 10 height 10
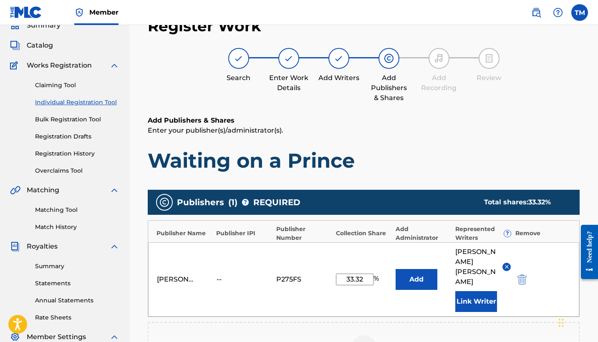
click at [571, 118] on h6 "Add Publishers & Shares" at bounding box center [364, 121] width 432 height 10
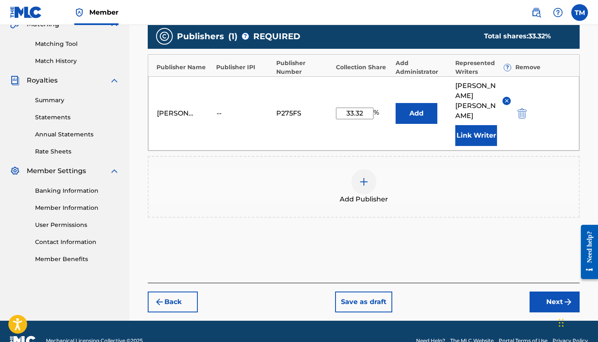
scroll to position [202, 0]
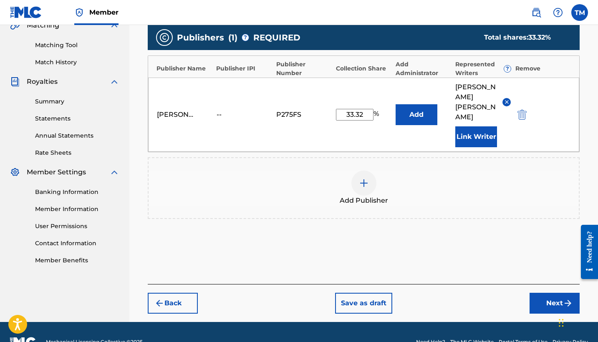
click at [556, 293] on button "Next" at bounding box center [555, 303] width 50 height 21
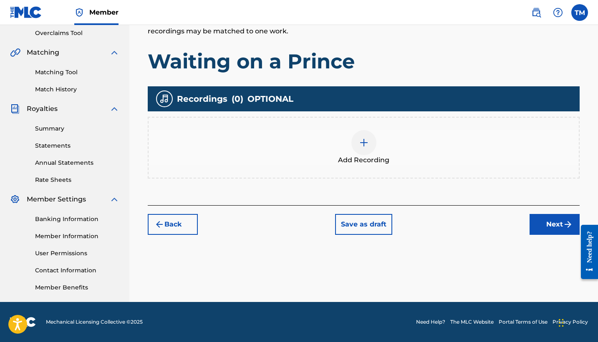
click at [364, 138] on img at bounding box center [364, 143] width 10 height 10
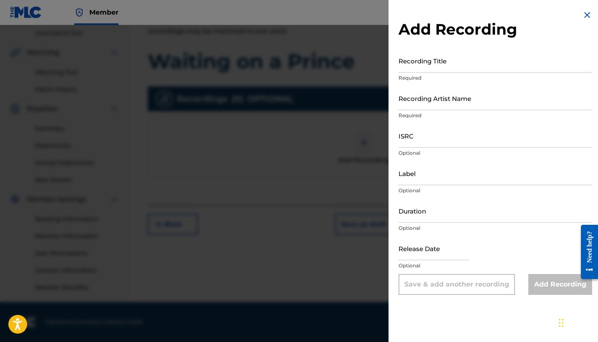
click at [413, 64] on input "Recording Title" at bounding box center [496, 61] width 194 height 24
type input "Waiting on a Prince"
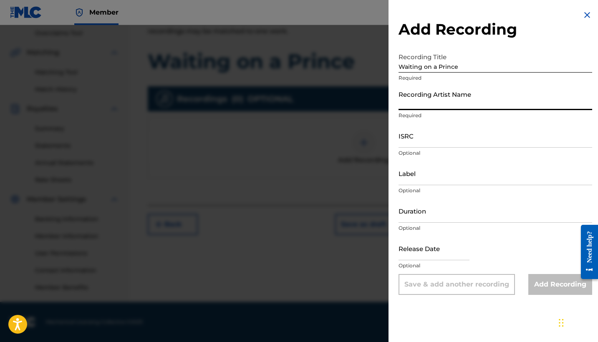
click at [407, 107] on input "Recording Artist Name" at bounding box center [496, 98] width 194 height 24
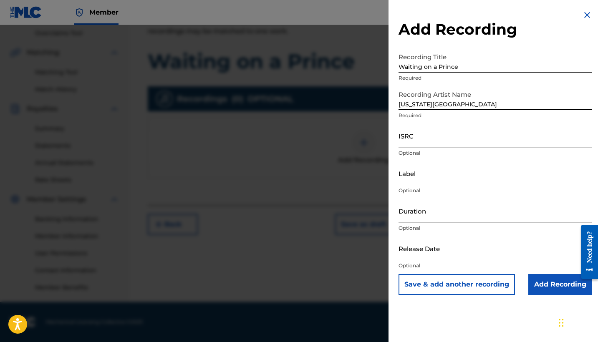
type input "[US_STATE][GEOGRAPHIC_DATA]"
click at [426, 216] on input "Duration" at bounding box center [496, 211] width 194 height 24
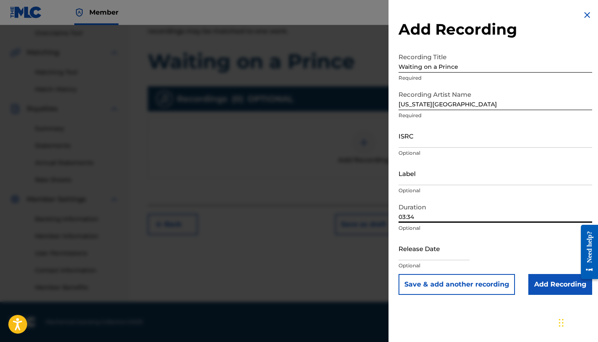
type input "03:34"
click at [431, 257] on input "text" at bounding box center [434, 249] width 71 height 24
select select "7"
select select "2025"
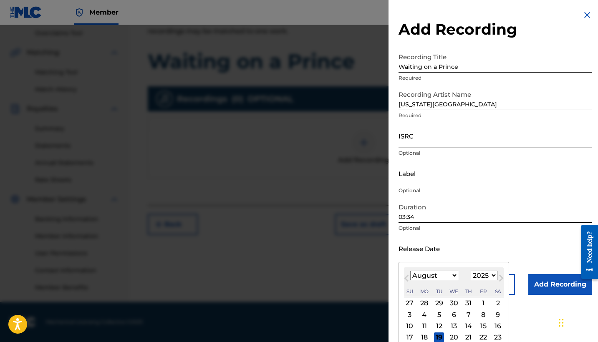
click at [478, 323] on div "15" at bounding box center [483, 326] width 10 height 10
type input "[DATE]"
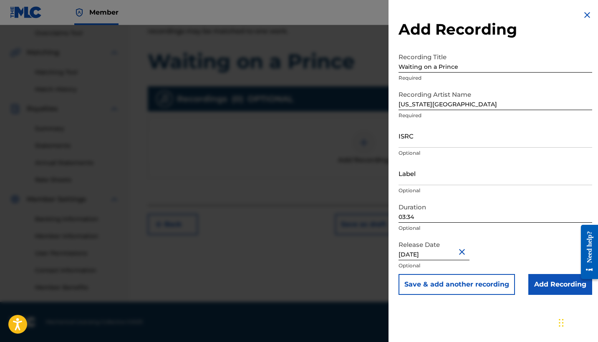
click at [515, 246] on div "Release Date [DATE] Optional" at bounding box center [496, 256] width 194 height 38
click at [456, 142] on input "ISRC" at bounding box center [496, 136] width 194 height 24
click at [441, 140] on input "ISRC" at bounding box center [496, 136] width 194 height 24
paste input "QZWFP2514651"
type input "QZWFP2514651"
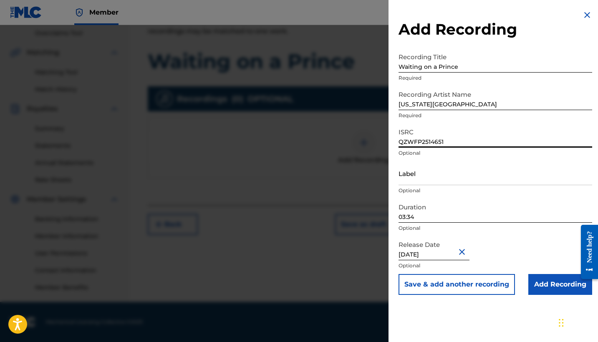
click at [526, 248] on div "Release Date [DATE] Optional" at bounding box center [496, 256] width 194 height 38
click at [541, 279] on input "Add Recording" at bounding box center [560, 284] width 64 height 21
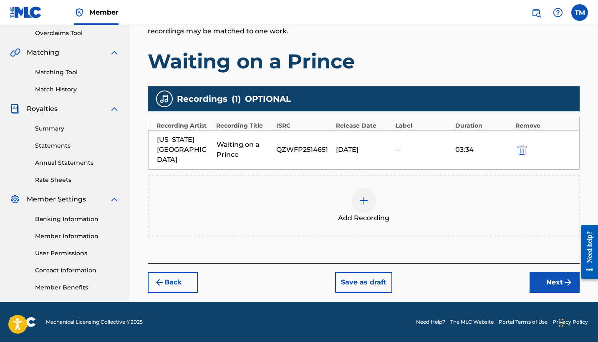
click at [550, 272] on button "Next" at bounding box center [555, 282] width 50 height 21
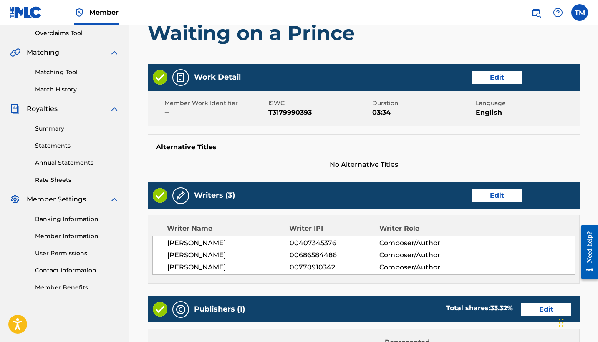
scroll to position [38, 0]
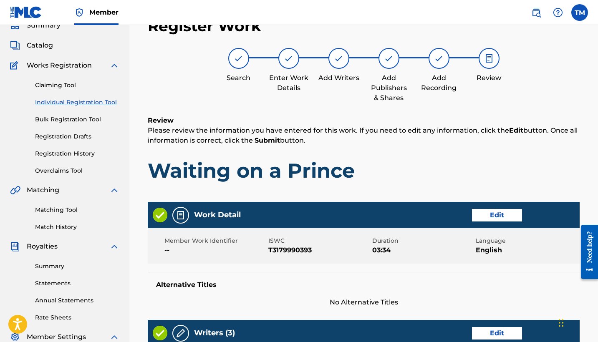
click at [508, 142] on p "Please review the information you have entered for this work. If you need to ed…" at bounding box center [364, 136] width 432 height 20
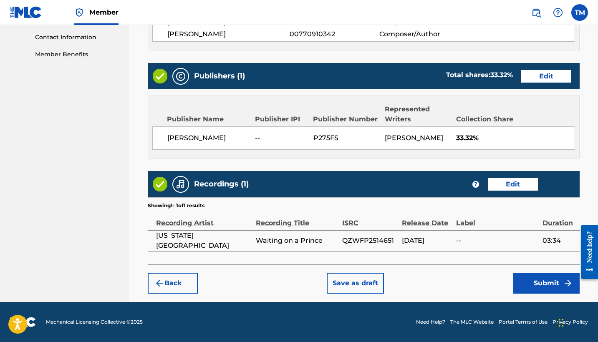
scroll to position [408, 0]
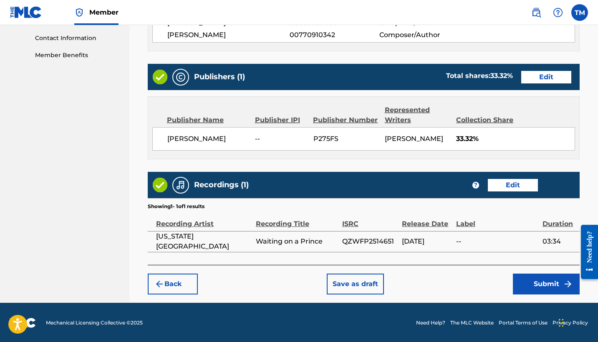
click at [541, 283] on button "Submit" at bounding box center [546, 284] width 67 height 21
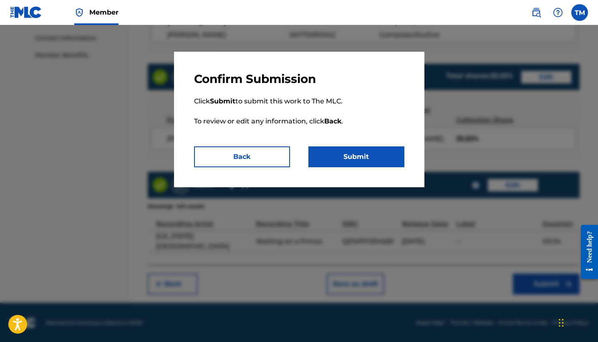
click at [336, 157] on button "Submit" at bounding box center [356, 157] width 96 height 21
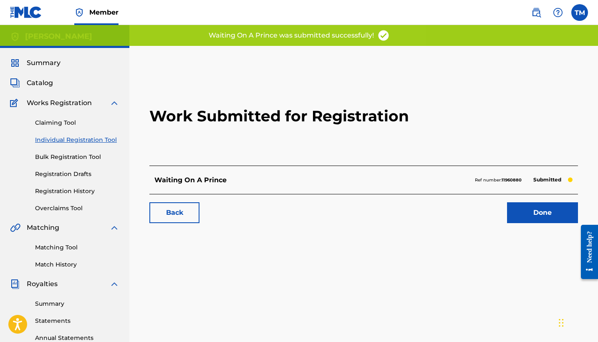
click at [279, 82] on h2 "Work Submitted for Registration" at bounding box center [363, 116] width 429 height 99
click at [51, 60] on span "Summary" at bounding box center [44, 63] width 34 height 10
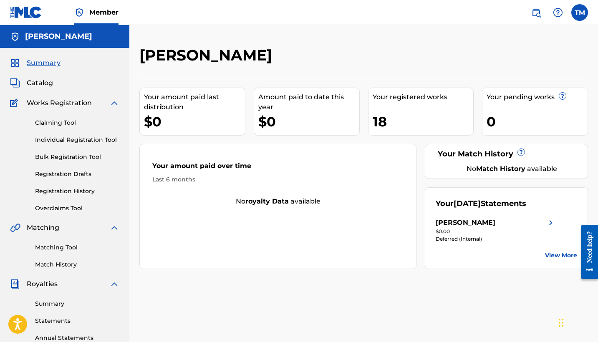
click at [46, 84] on span "Catalog" at bounding box center [40, 83] width 26 height 10
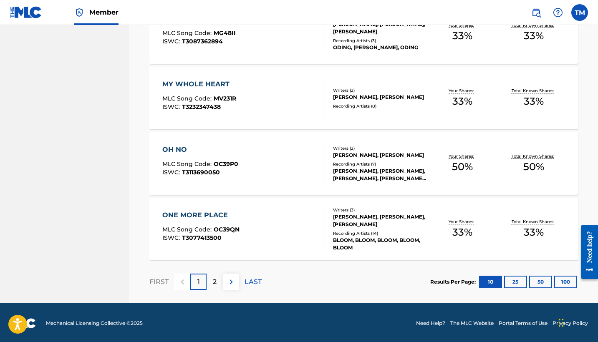
scroll to position [634, 0]
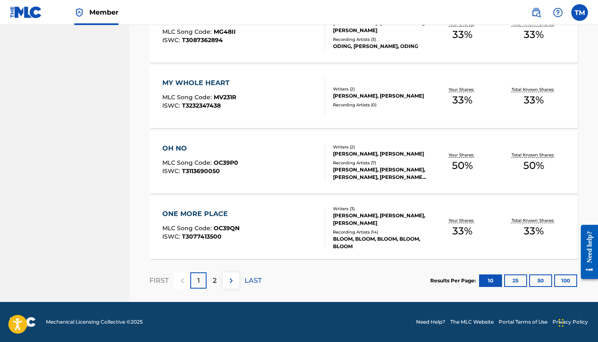
click at [215, 279] on p "2" at bounding box center [215, 281] width 4 height 10
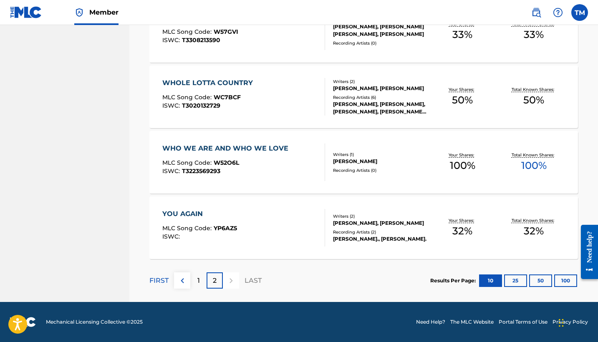
scroll to position [503, 0]
click at [287, 277] on section "FIRST 1 2 LAST Results Per Page: 10 25 50 100" at bounding box center [363, 280] width 429 height 43
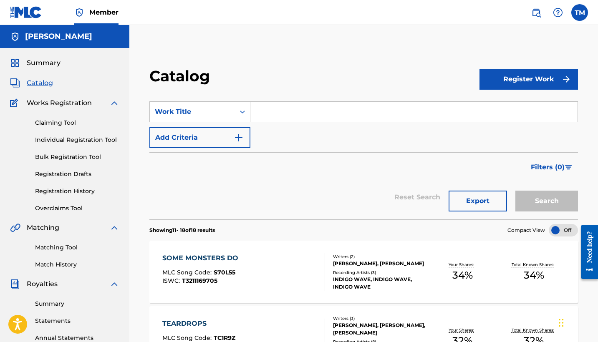
scroll to position [0, 0]
